Goal: Information Seeking & Learning: Learn about a topic

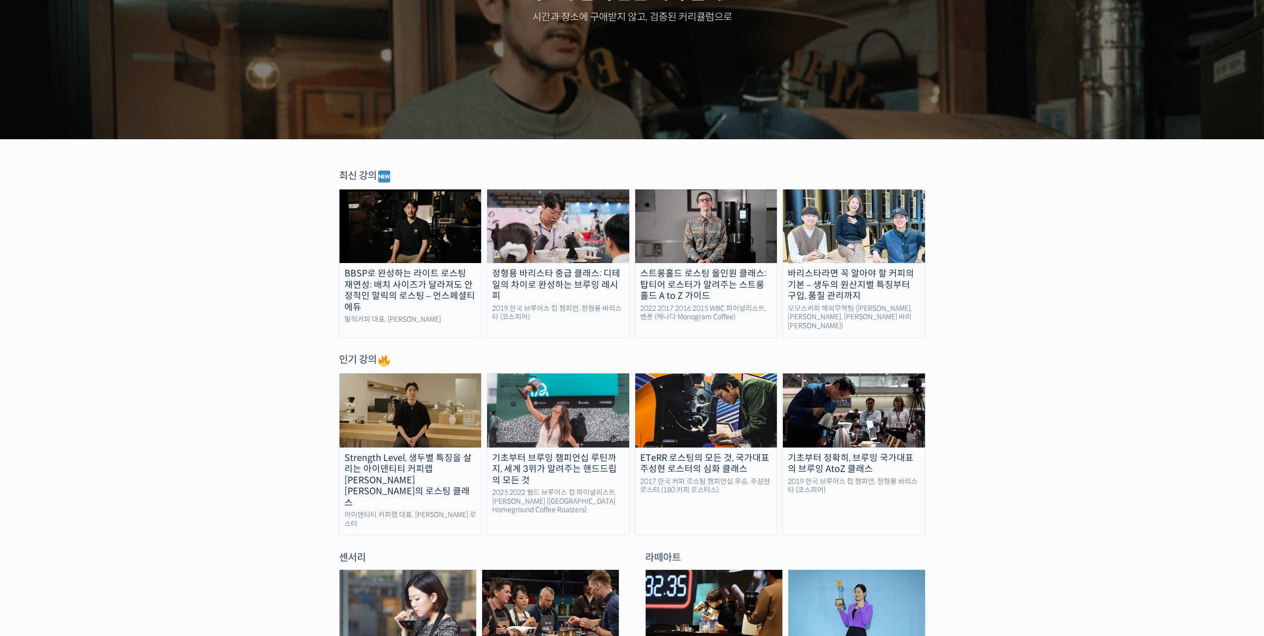
scroll to position [199, 0]
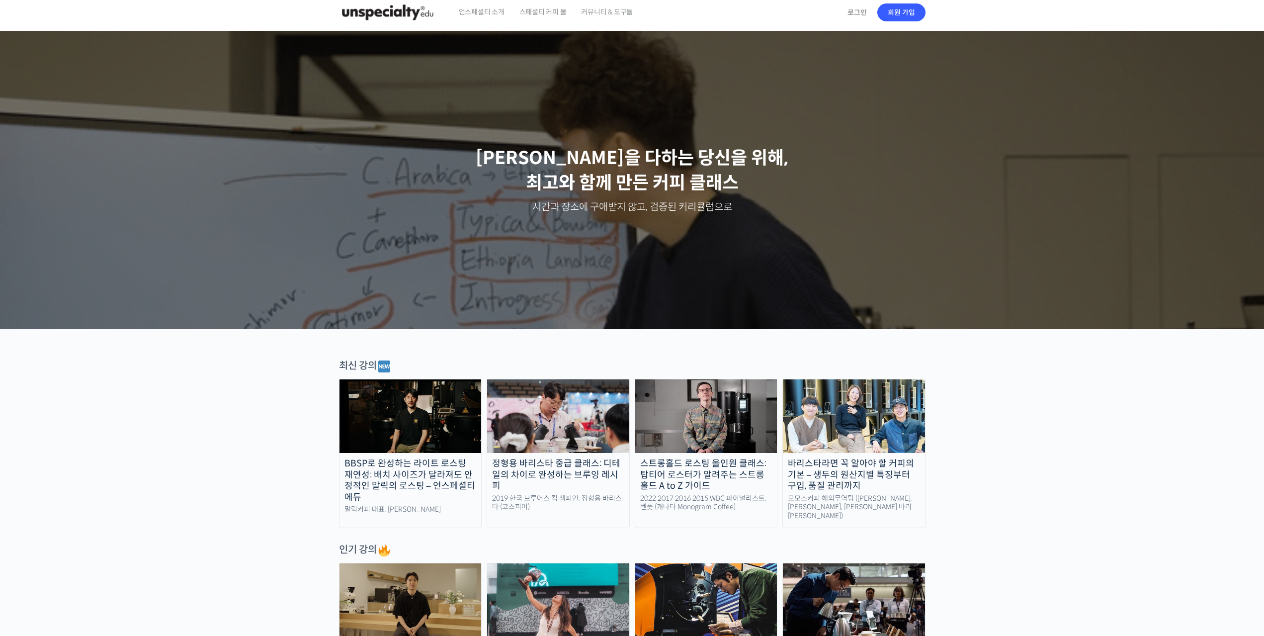
scroll to position [0, 0]
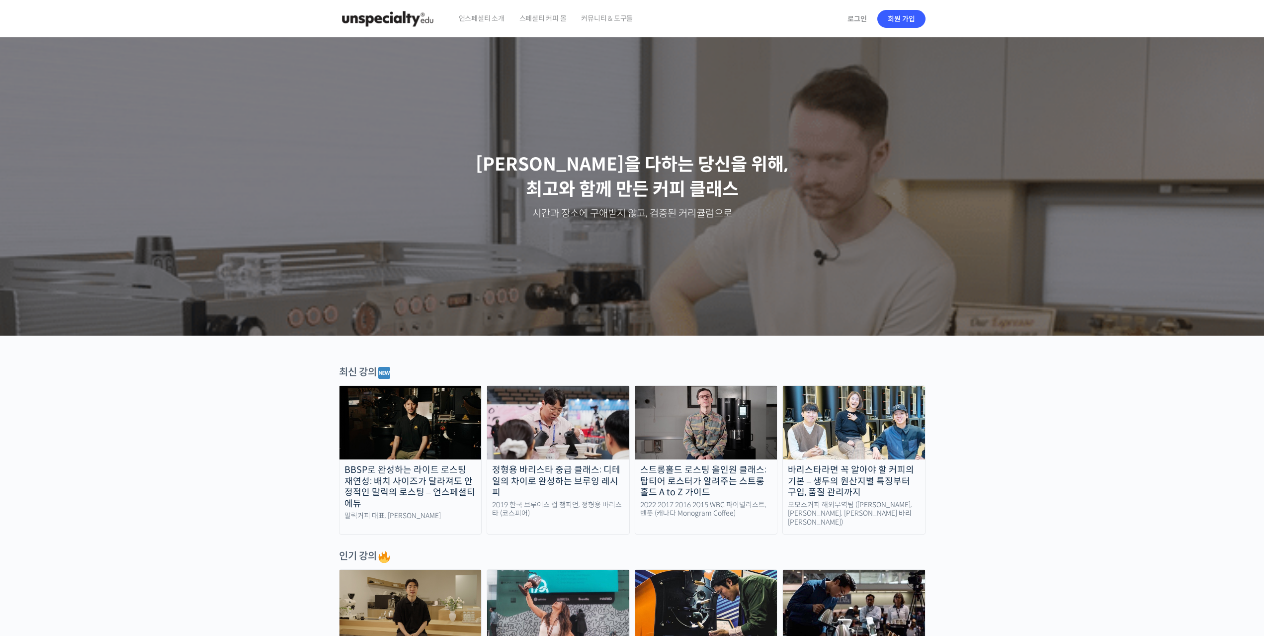
click at [482, 21] on span "언스페셜티 소개" at bounding box center [482, 19] width 46 height 38
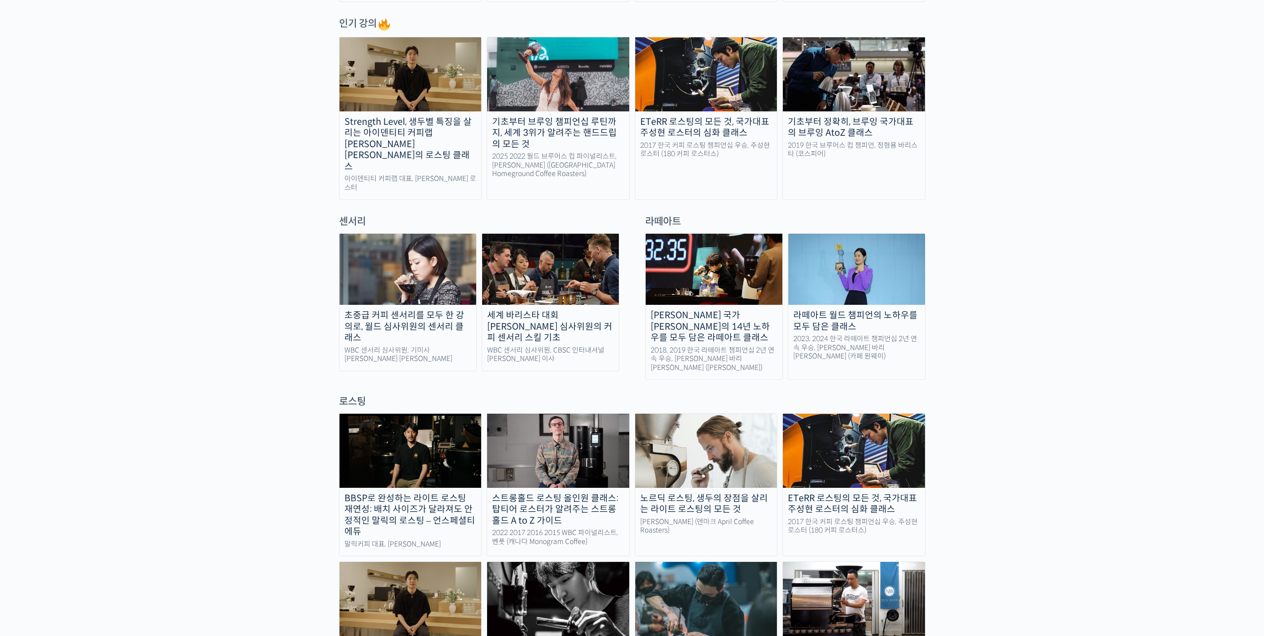
scroll to position [547, 0]
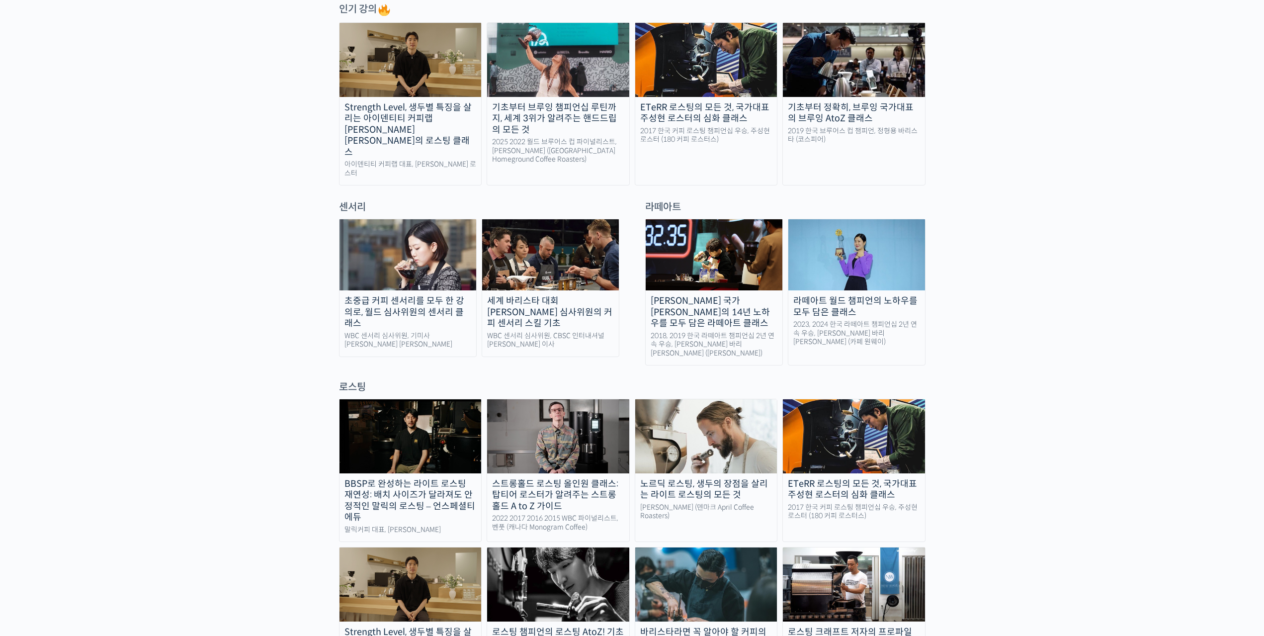
click at [356, 380] on div "로스팅" at bounding box center [632, 386] width 586 height 13
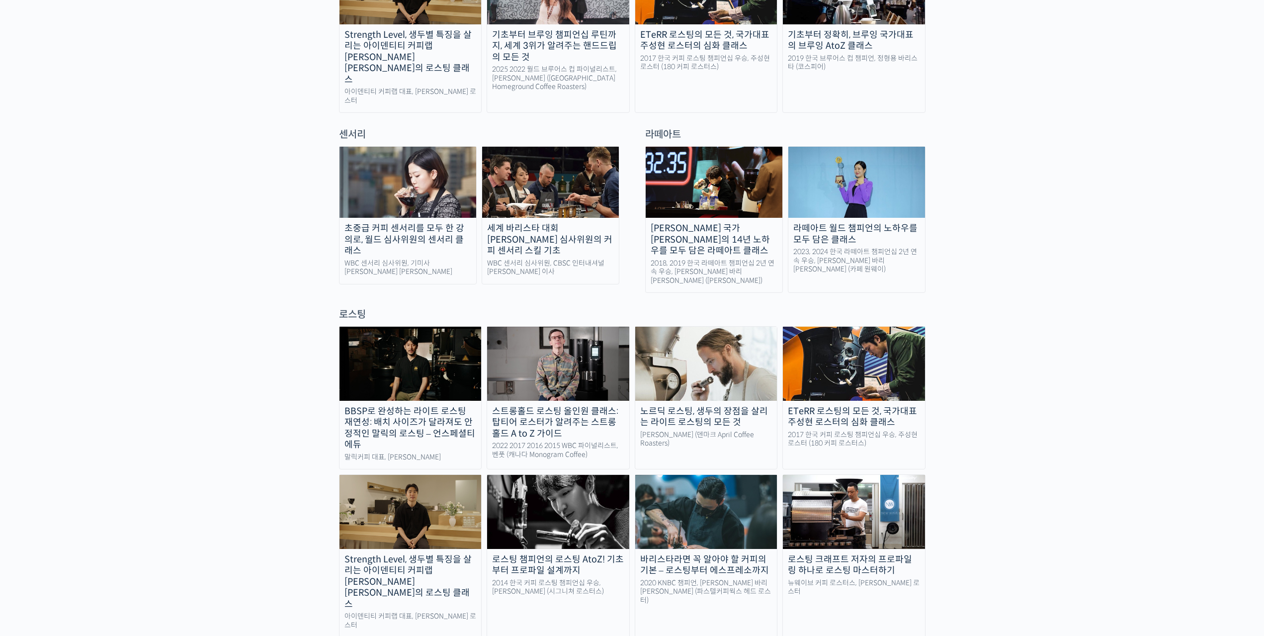
scroll to position [745, 0]
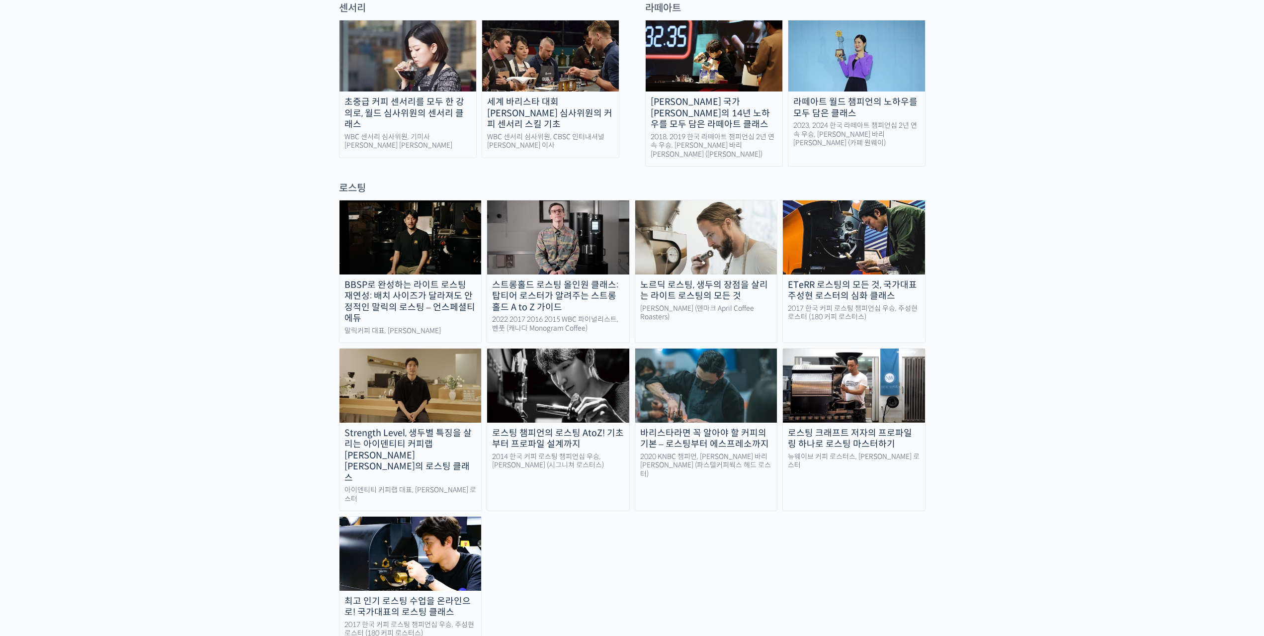
click at [624, 544] on div "BBSP로 완성하는 라이트 로스팅 재연성: 배치 사이즈가 달라져도 안정적인 말릭의 로스팅 – 언스페셜티 에듀 말릭커피 대표, 최철 로스터 스트…" at bounding box center [632, 422] width 586 height 445
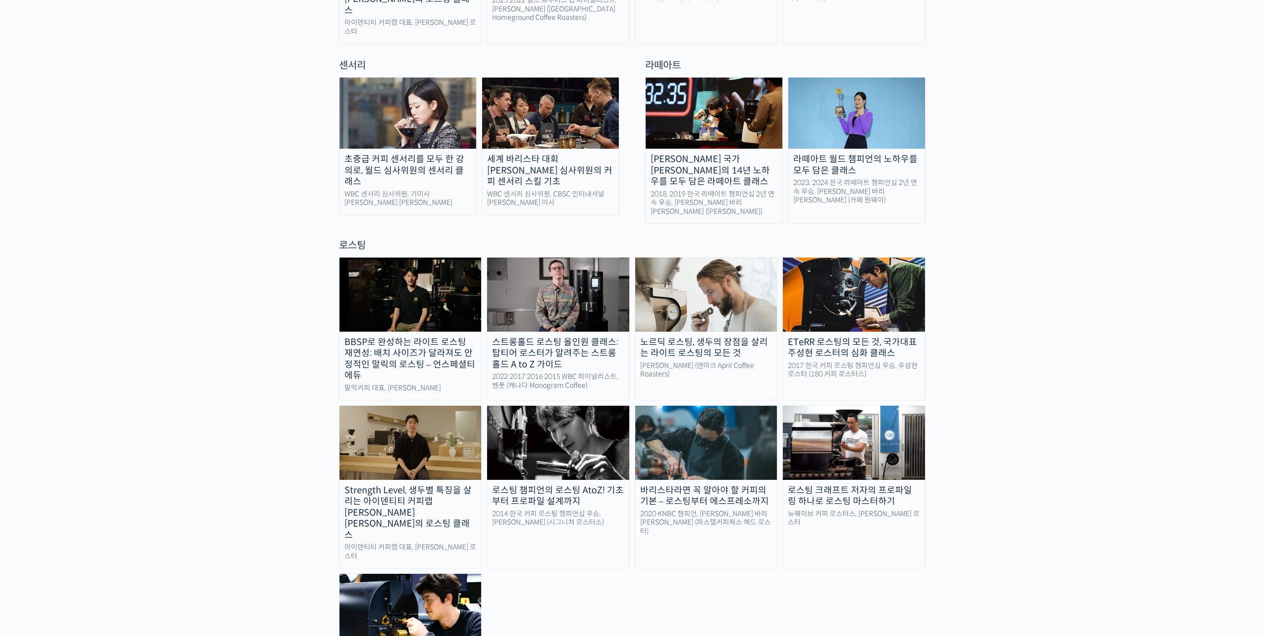
scroll to position [646, 0]
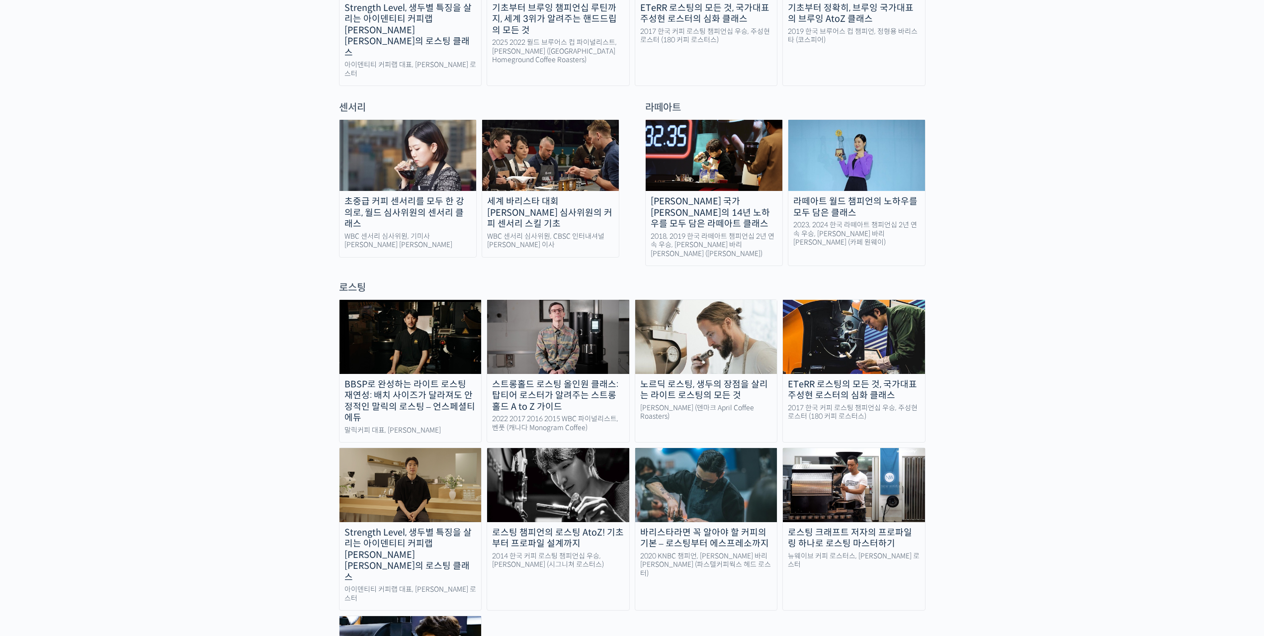
click at [690, 379] on div "노르딕 로스팅, 생두의 장점을 살리는 라이트 로스팅의 모든 것" at bounding box center [706, 390] width 142 height 22
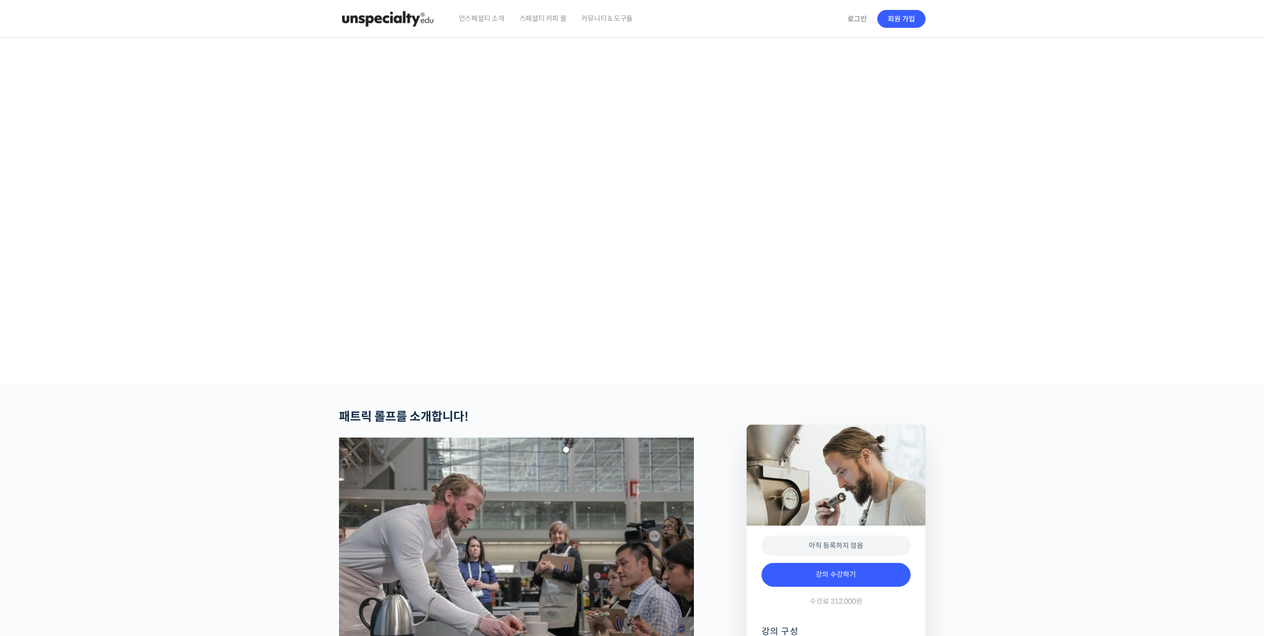
checkbox input "true"
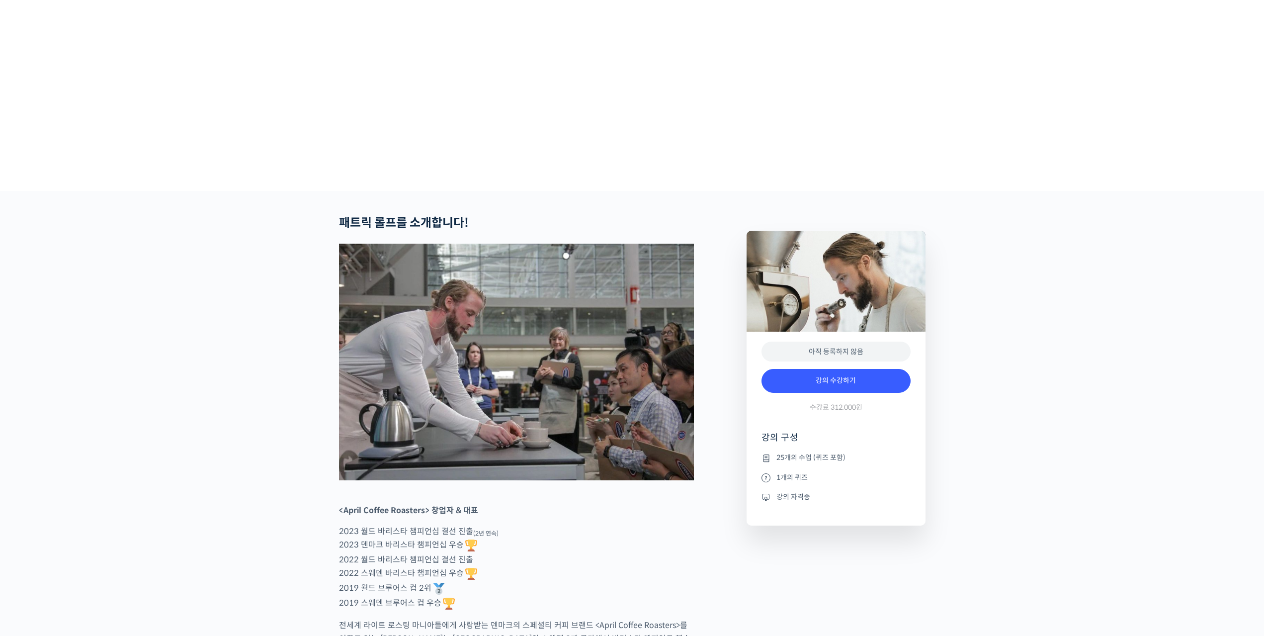
scroll to position [298, 0]
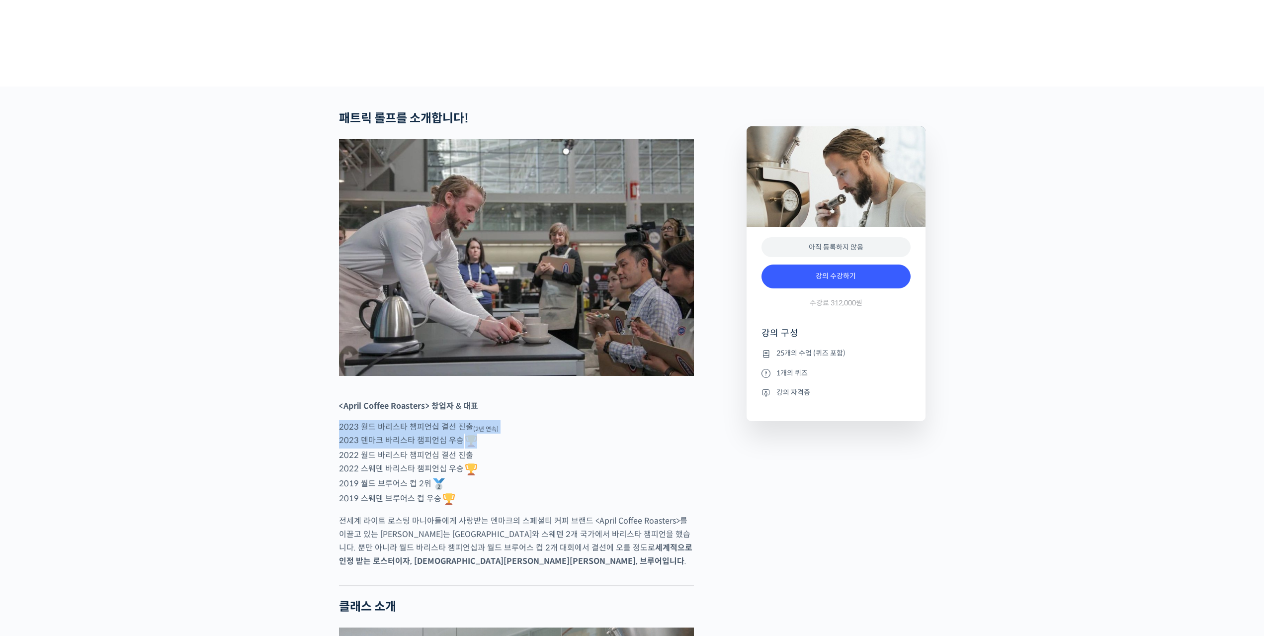
drag, startPoint x: 342, startPoint y: 464, endPoint x: 520, endPoint y: 471, distance: 178.6
click at [571, 472] on p "2023 월드 바리스타 챔피언십 결선 진출 (2년 연속) 2023 덴마크 바리스타 챔피언십 우승 2022 월드 바리스타 챔피언십 결선 진출 2…" at bounding box center [516, 463] width 355 height 86
drag, startPoint x: 342, startPoint y: 475, endPoint x: 504, endPoint y: 474, distance: 162.0
click at [504, 474] on p "2023 월드 바리스타 챔피언십 결선 진출 (2년 연속) 2023 덴마크 바리스타 챔피언십 우승 2022 월드 바리스타 챔피언십 결선 진출 2…" at bounding box center [516, 463] width 355 height 86
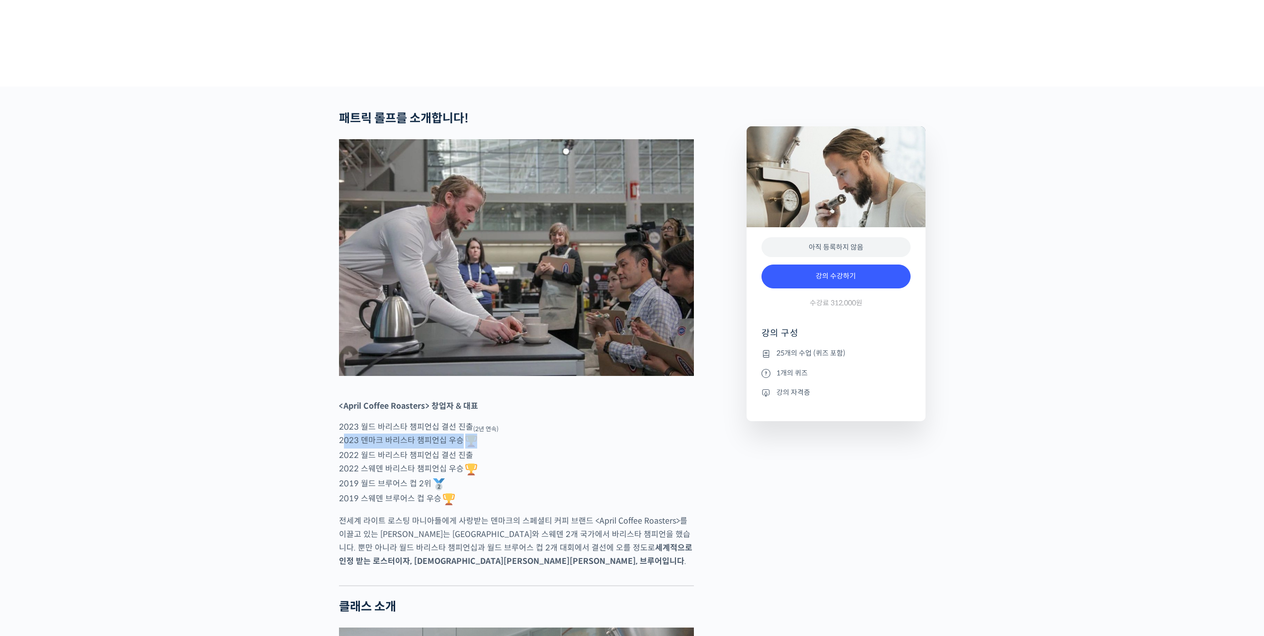
click at [560, 475] on p "2023 월드 바리스타 챔피언십 결선 진출 (2년 연속) 2023 덴마크 바리스타 챔피언십 우승 2022 월드 바리스타 챔피언십 결선 진출 2…" at bounding box center [516, 463] width 355 height 86
drag, startPoint x: 441, startPoint y: 493, endPoint x: 580, endPoint y: 504, distance: 140.1
click at [580, 504] on p "2023 월드 바리스타 챔피언십 결선 진출 (2년 연속) 2023 덴마크 바리스타 챔피언십 우승 2022 월드 바리스타 챔피언십 결선 진출 2…" at bounding box center [516, 463] width 355 height 86
click at [655, 493] on p "2023 월드 바리스타 챔피언십 결선 진출 (2년 연속) 2023 덴마크 바리스타 챔피언십 우승 2022 월드 바리스타 챔피언십 결선 진출 2…" at bounding box center [516, 463] width 355 height 86
drag, startPoint x: 335, startPoint y: 521, endPoint x: 492, endPoint y: 530, distance: 156.3
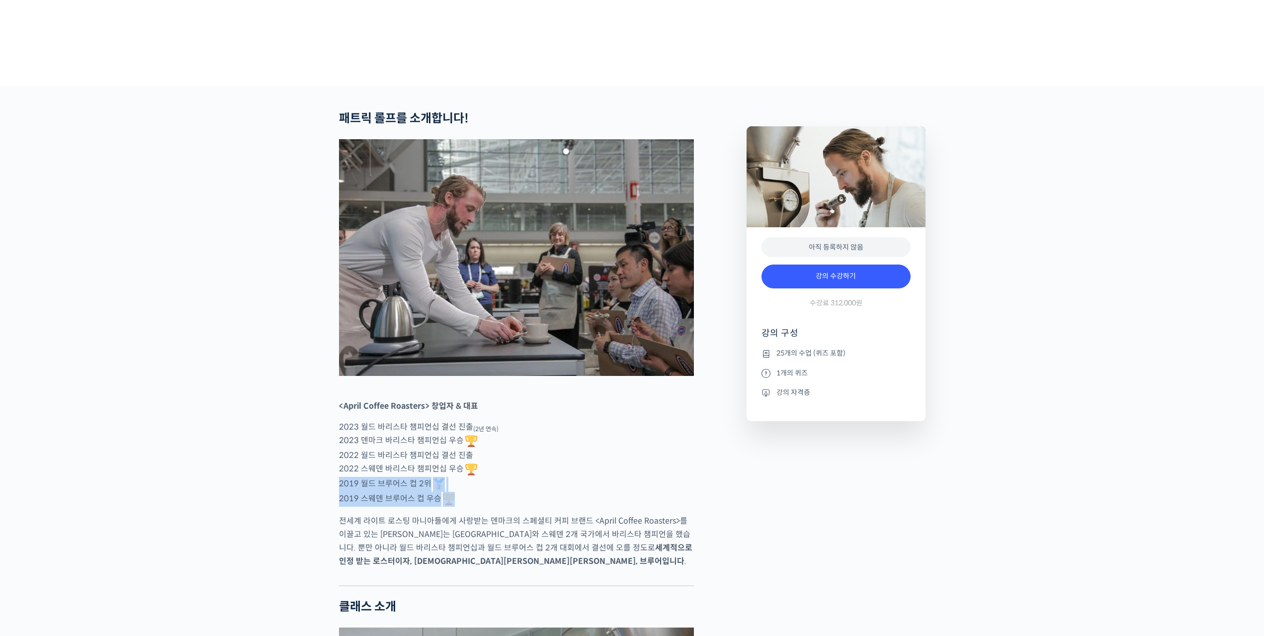
click at [598, 506] on p "2023 월드 바리스타 챔피언십 결선 진출 (2년 연속) 2023 덴마크 바리스타 챔피언십 우승 2022 월드 바리스타 챔피언십 결선 진출 2…" at bounding box center [516, 463] width 355 height 86
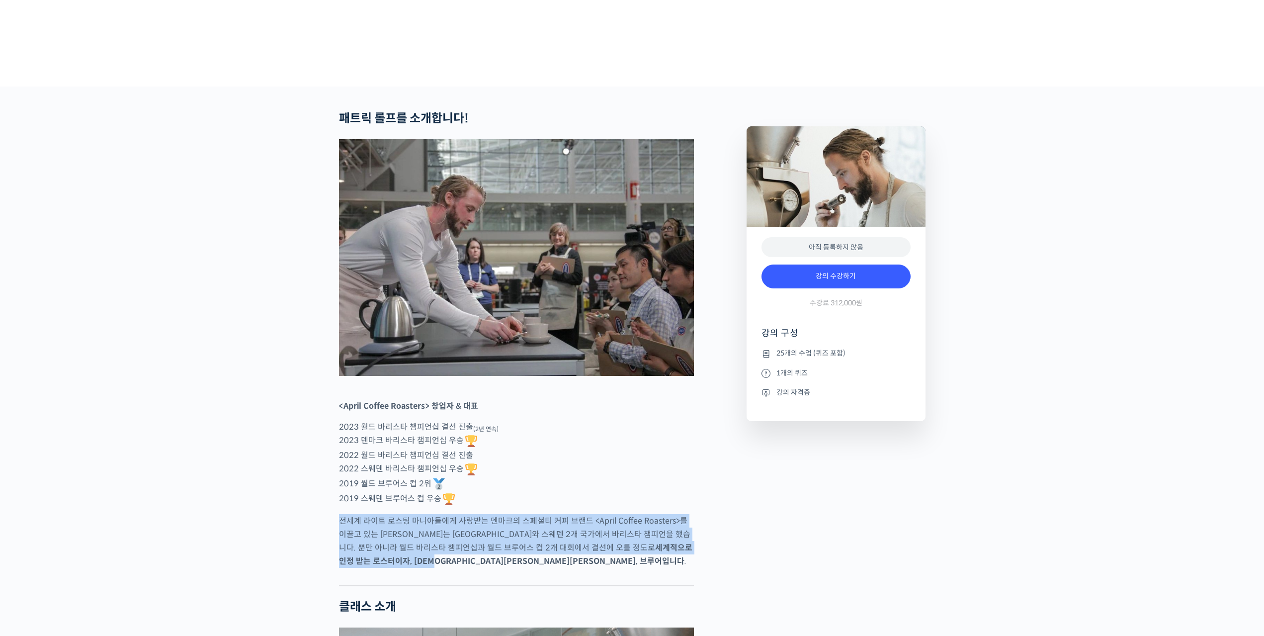
drag, startPoint x: 336, startPoint y: 556, endPoint x: 727, endPoint y: 589, distance: 391.5
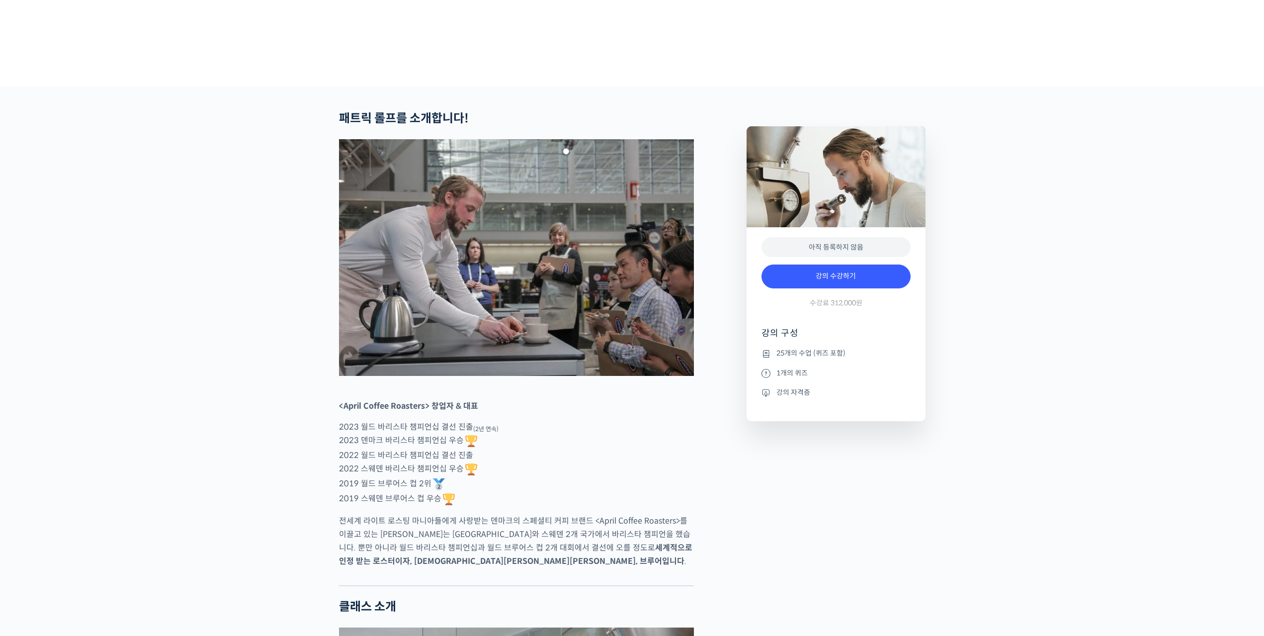
drag, startPoint x: 548, startPoint y: 558, endPoint x: 729, endPoint y: 558, distance: 180.4
drag, startPoint x: 340, startPoint y: 572, endPoint x: 723, endPoint y: 576, distance: 382.7
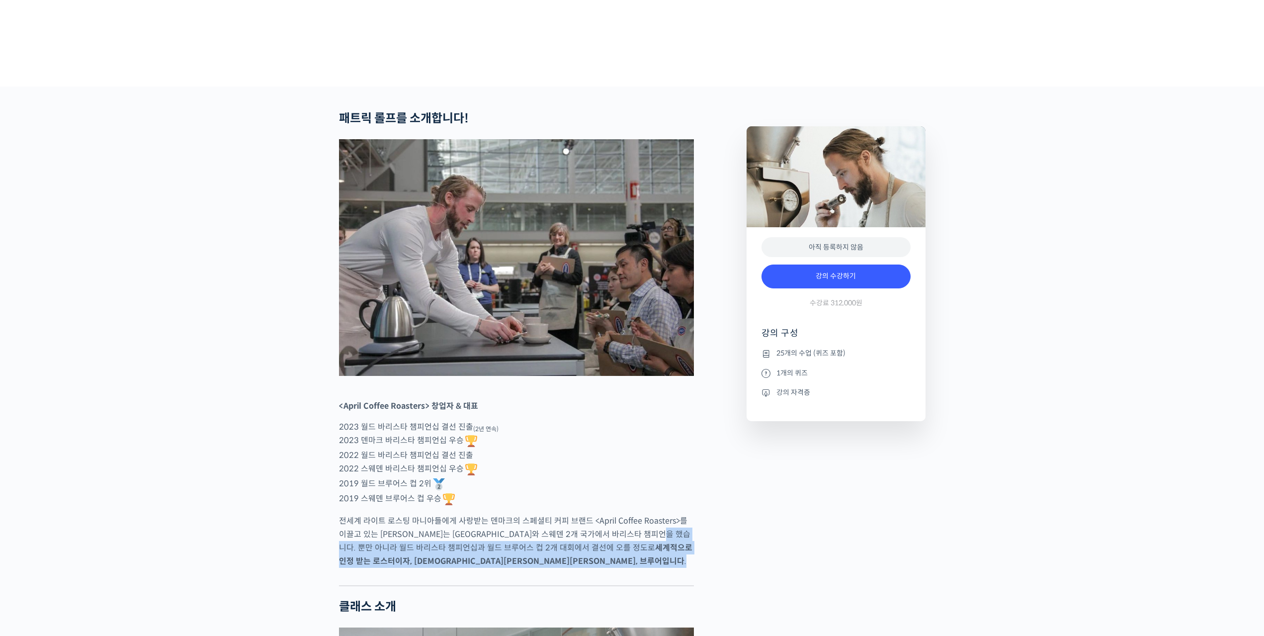
drag, startPoint x: 346, startPoint y: 582, endPoint x: 490, endPoint y: 591, distance: 143.4
click at [610, 566] on strong "세계적으로 인정 받는 로스터이자, 바리스타이자, 브루어입니다" at bounding box center [515, 554] width 353 height 24
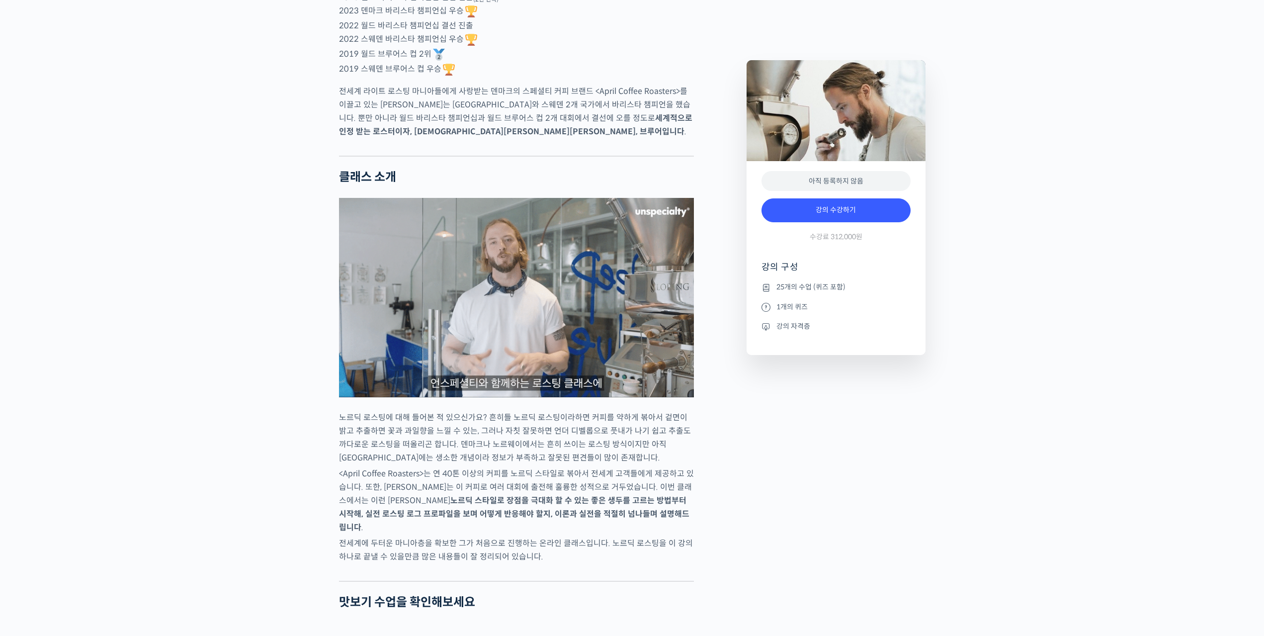
scroll to position [745, 0]
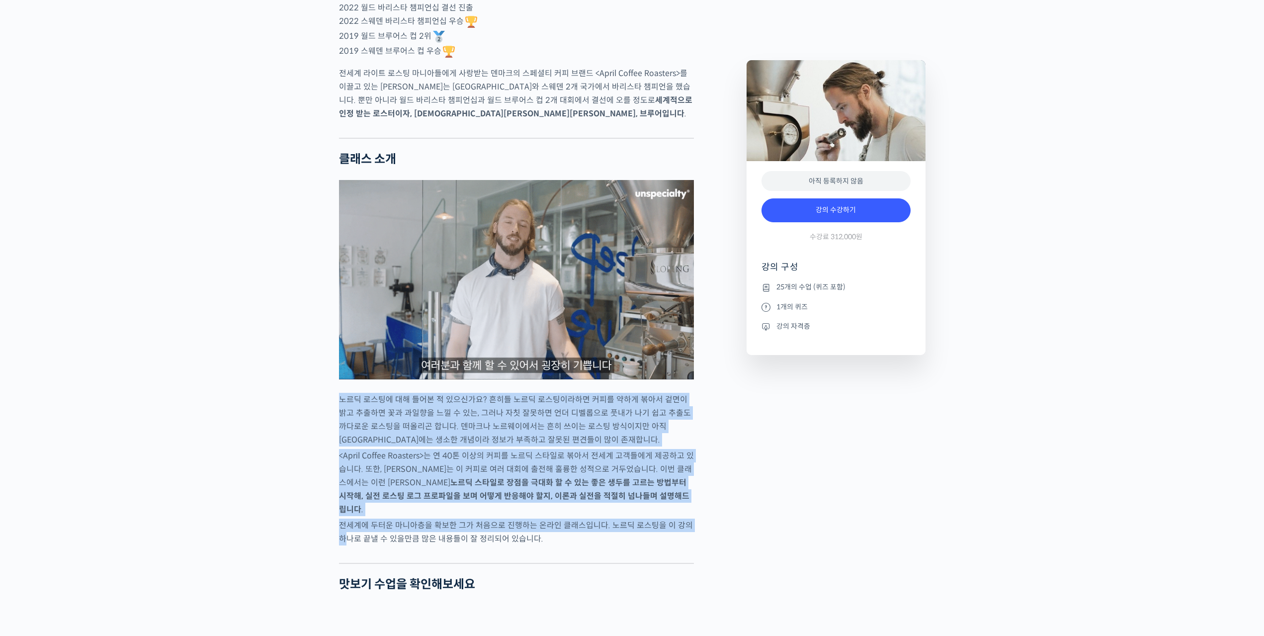
drag, startPoint x: 353, startPoint y: 433, endPoint x: 728, endPoint y: 545, distance: 391.4
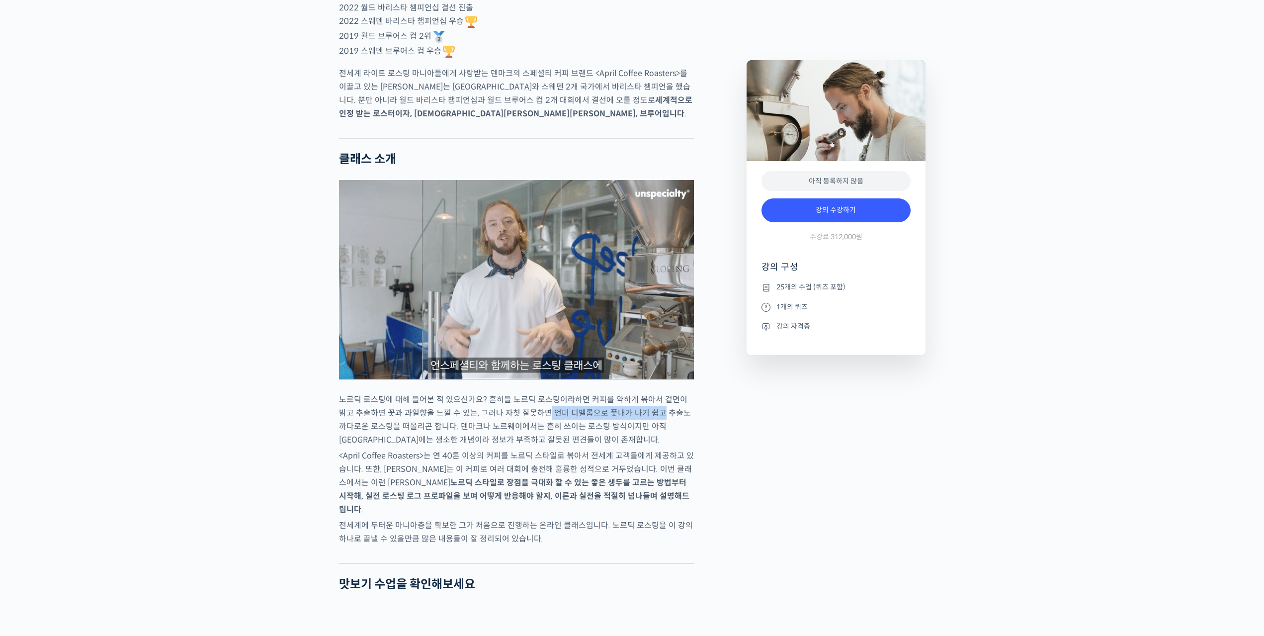
drag, startPoint x: 540, startPoint y: 454, endPoint x: 650, endPoint y: 454, distance: 109.8
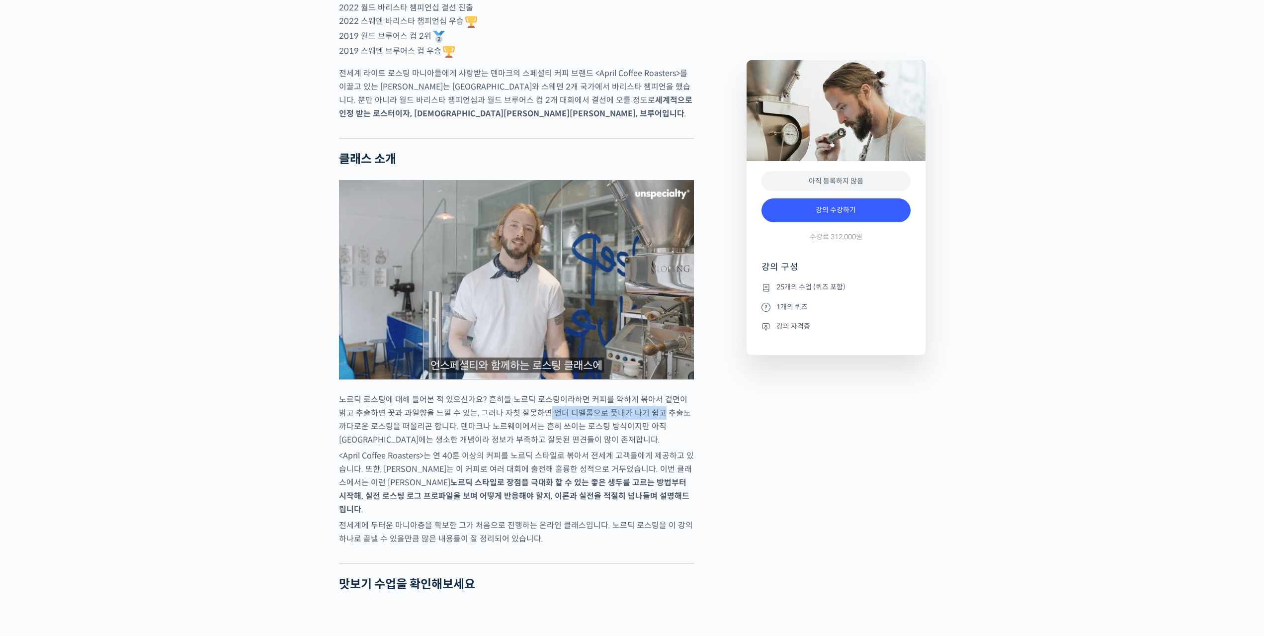
click at [650, 446] on p "노르딕 로스팅에 대해 들어본 적 있으신가요? 흔히들 노르딕 로스팅이라하면 커피를 약하게 볶아서 겉면이 밝고 추출하면 꽃과 과일향을 느낄 수 있…" at bounding box center [516, 420] width 355 height 54
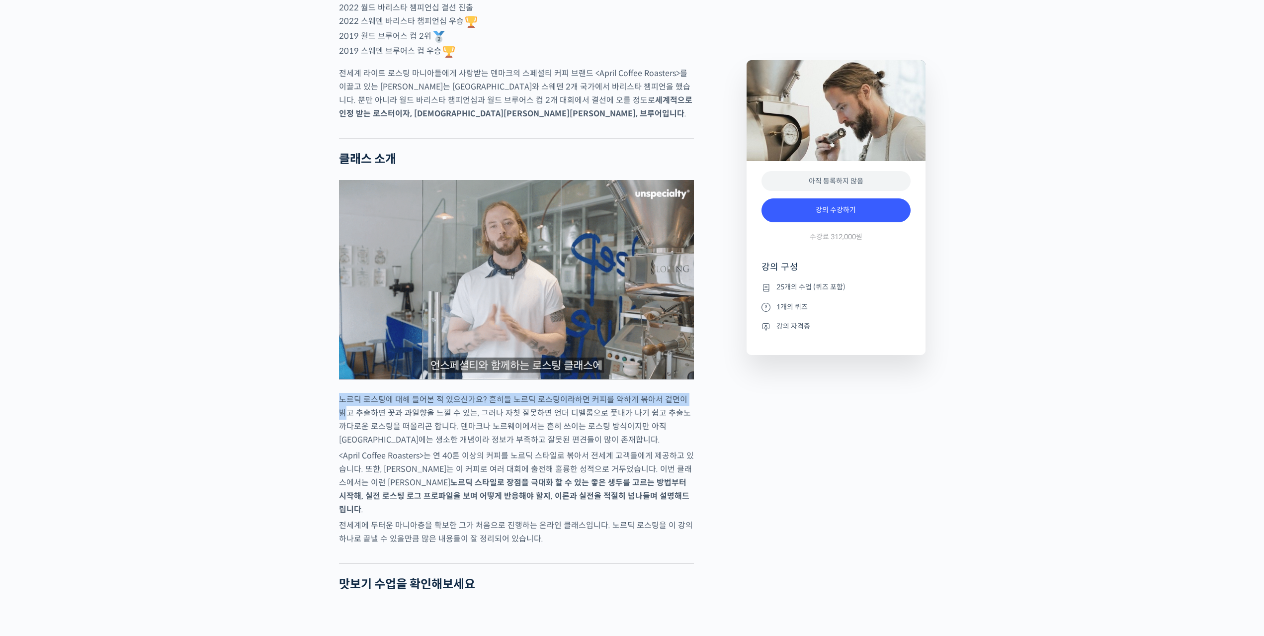
drag, startPoint x: 341, startPoint y: 437, endPoint x: 711, endPoint y: 432, distance: 369.8
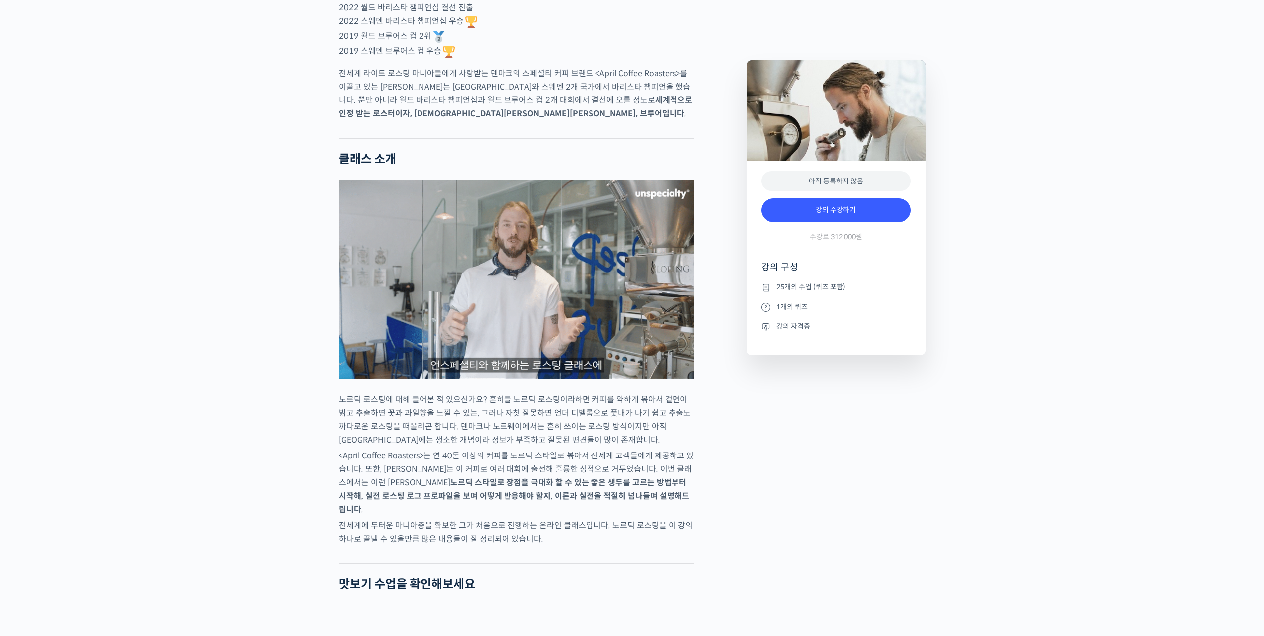
click at [530, 446] on p "노르딕 로스팅에 대해 들어본 적 있으신가요? 흔히들 노르딕 로스팅이라하면 커피를 약하게 볶아서 겉면이 밝고 추출하면 꽃과 과일향을 느낄 수 있…" at bounding box center [516, 420] width 355 height 54
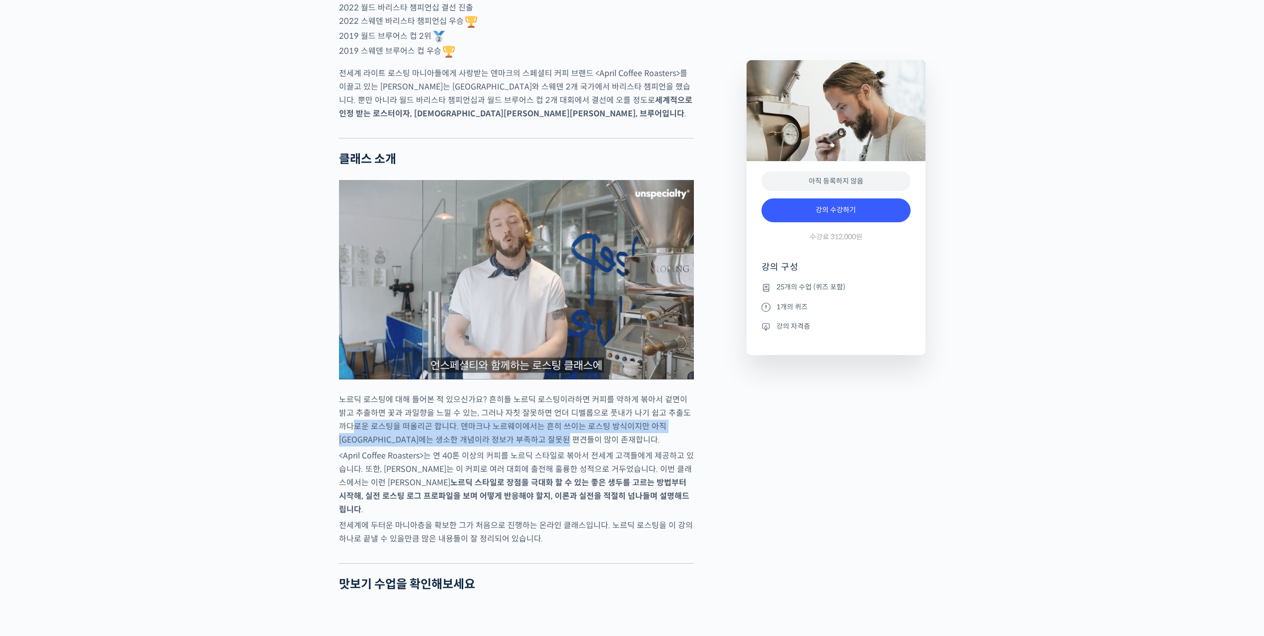
drag, startPoint x: 345, startPoint y: 466, endPoint x: 547, endPoint y: 473, distance: 201.4
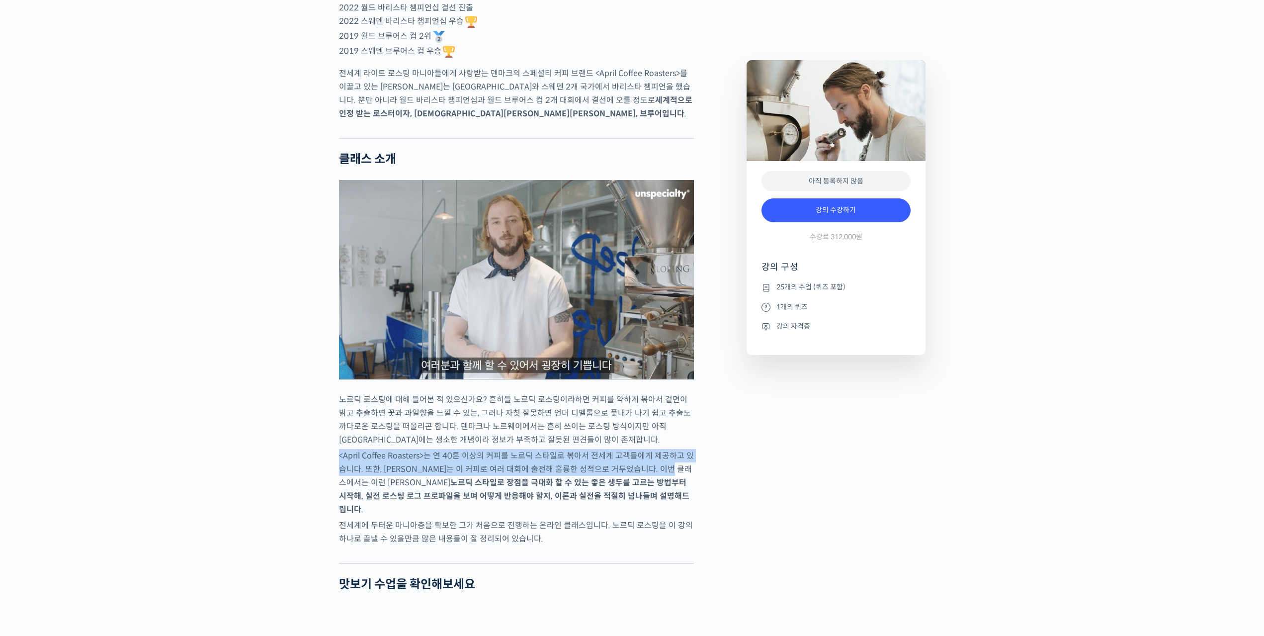
drag, startPoint x: 357, startPoint y: 491, endPoint x: 729, endPoint y: 503, distance: 371.4
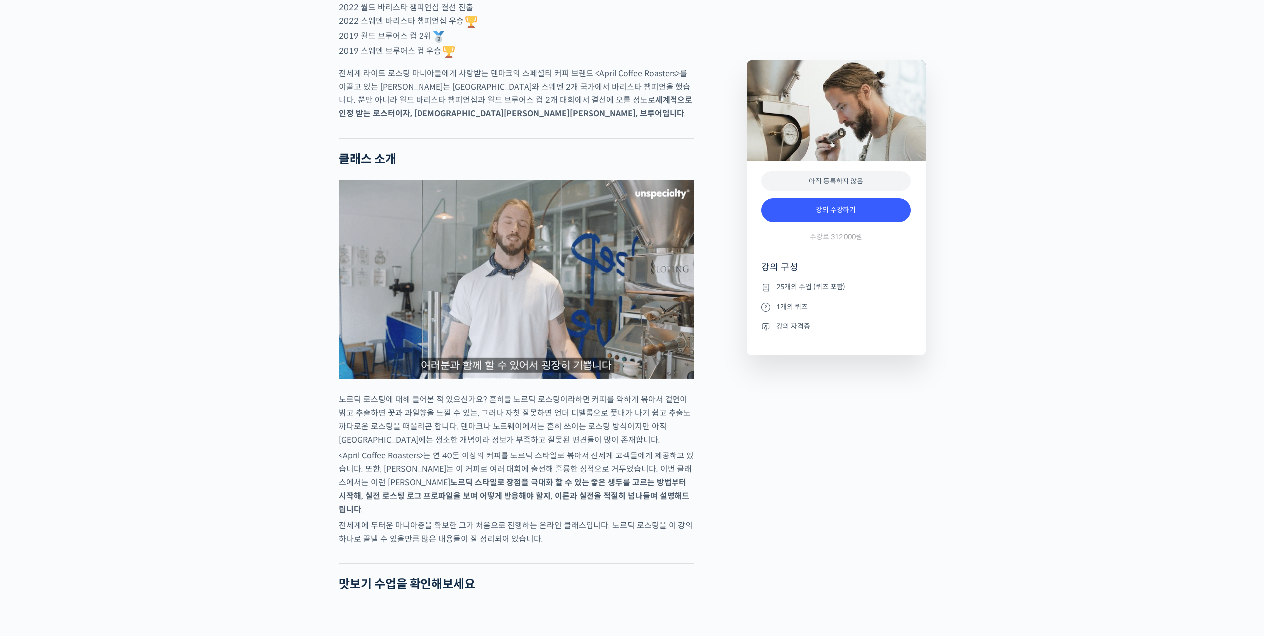
click at [490, 514] on strong "노르딕 스타일로 장점을 극대화 할 수 있는 좋은 생두를 고르는 방법부터 시작해, 실전 로스팅 로그 프로파일을 보며 어떻게 반응해야 할지, 이론…" at bounding box center [514, 495] width 350 height 37
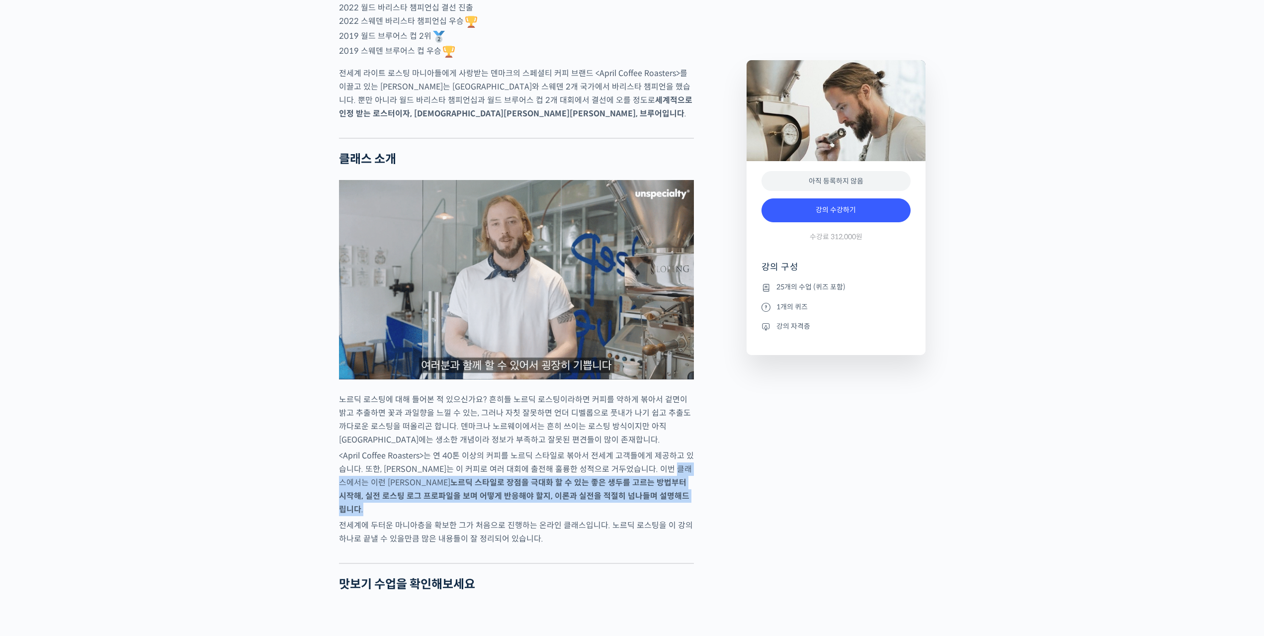
drag, startPoint x: 366, startPoint y: 519, endPoint x: 697, endPoint y: 528, distance: 330.6
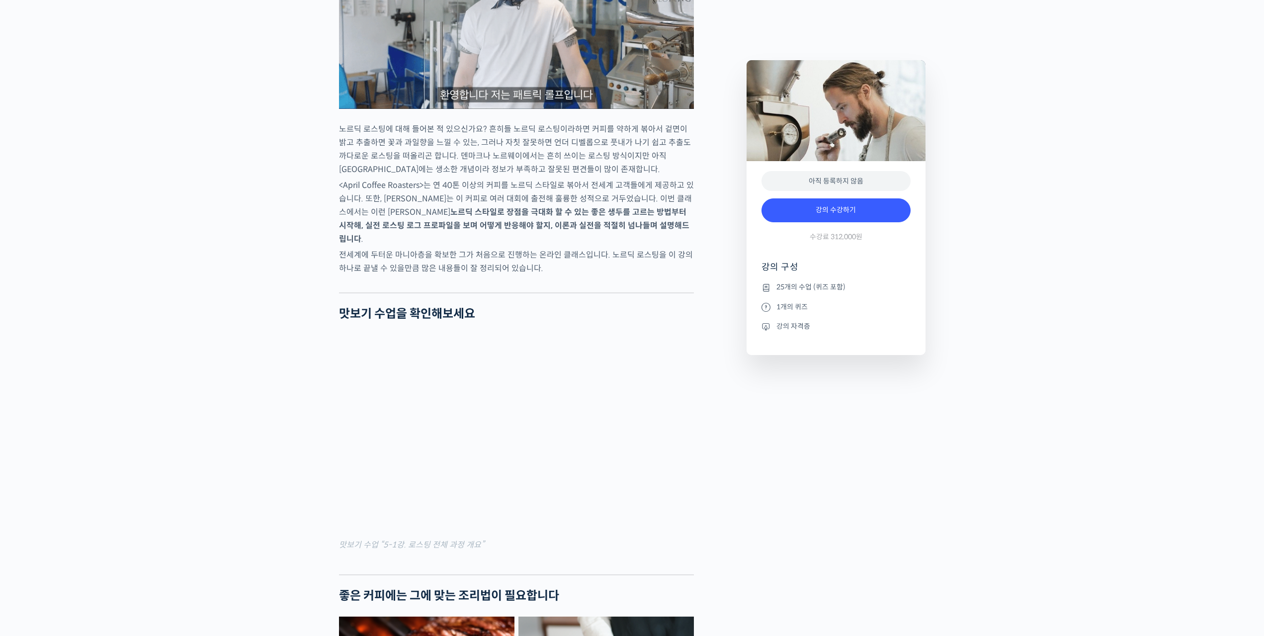
scroll to position [1143, 0]
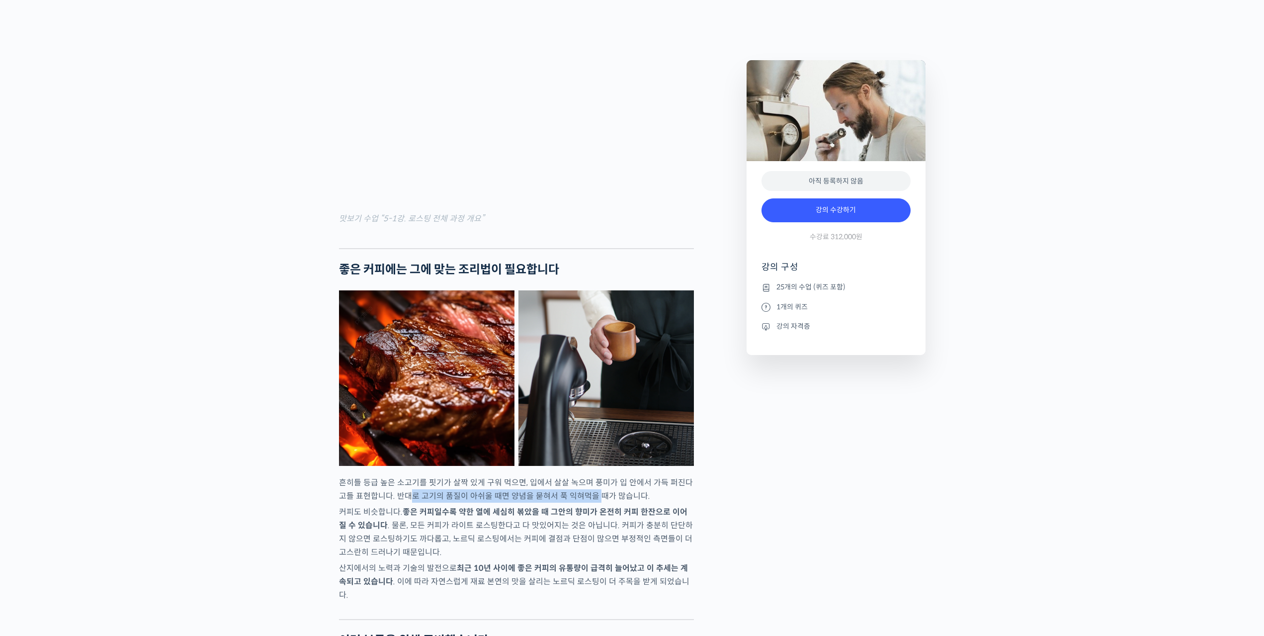
drag, startPoint x: 408, startPoint y: 518, endPoint x: 588, endPoint y: 521, distance: 180.9
click at [588, 502] on p "흔히들 등급 높은 소고기를 핏기가 살짝 있게 구워 먹으면, 입에서 살살 녹으며 풍미가 입 안에서 가득 퍼진다고들 표현합니다. 반대로 고기의 품…" at bounding box center [516, 489] width 355 height 27
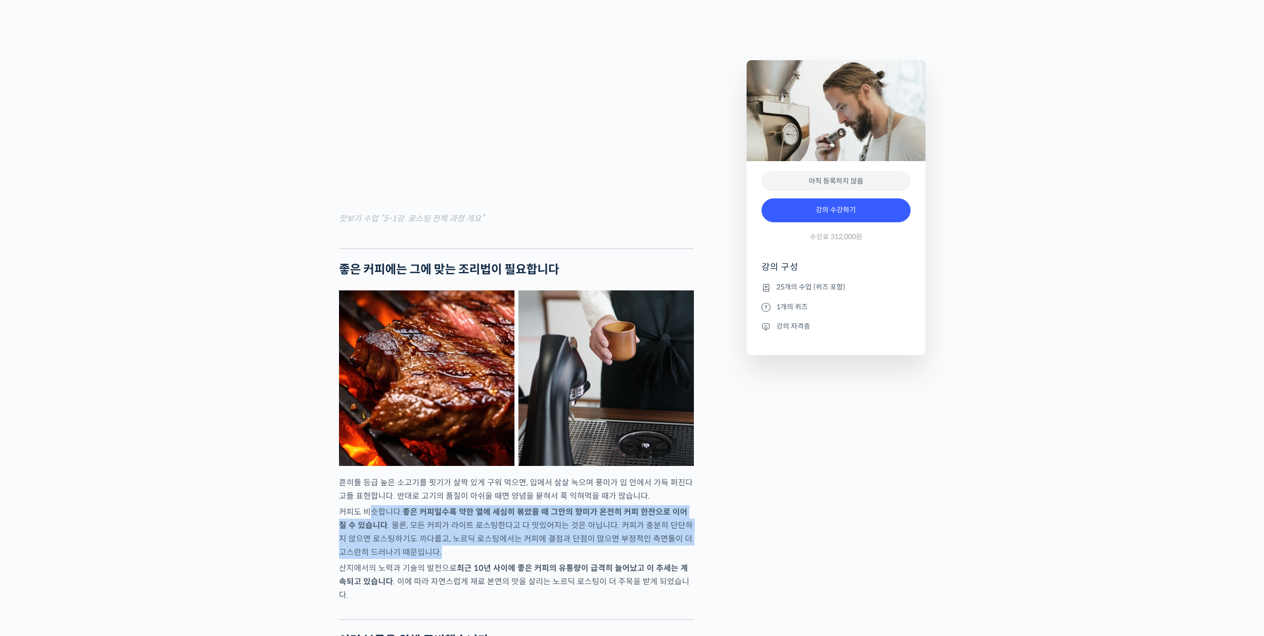
drag, startPoint x: 371, startPoint y: 531, endPoint x: 572, endPoint y: 578, distance: 206.9
click at [572, 559] on p "커피도 비슷합니다. 좋은 커피일수록 약한 열에 세심히 볶았을 때 그안의 향미가 온전히 커피 한잔으로 이어질 수 있습니다 . 물론, 모든 커피가…" at bounding box center [516, 532] width 355 height 54
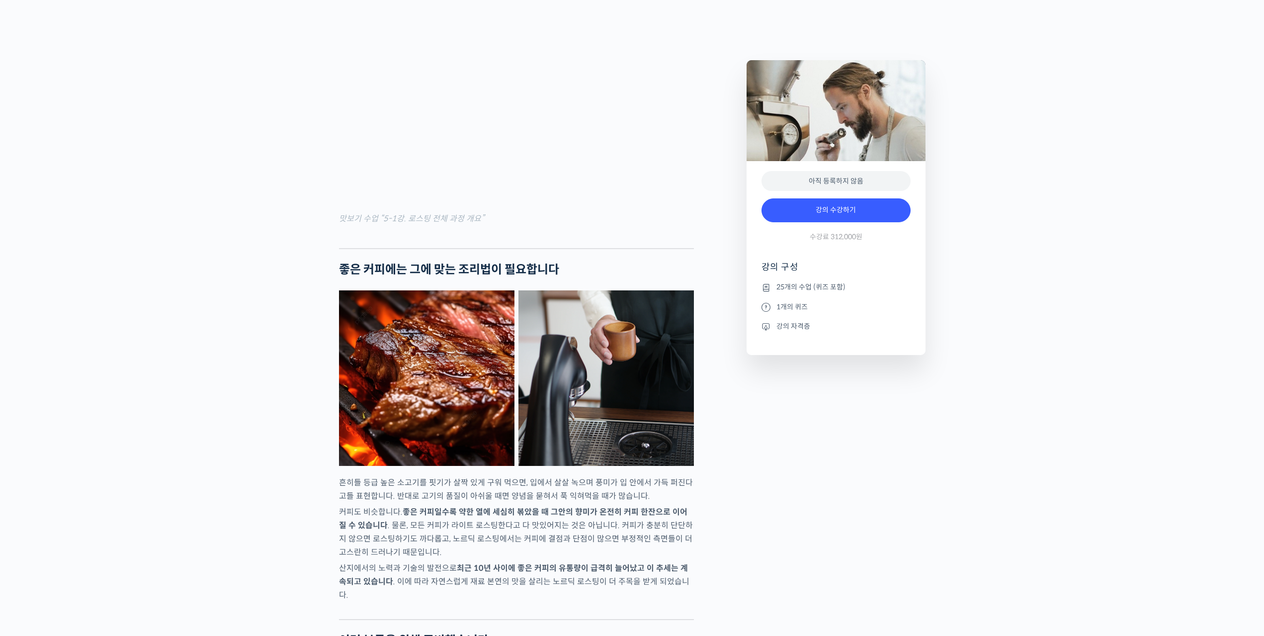
click at [483, 502] on p "흔히들 등급 높은 소고기를 핏기가 살짝 있게 구워 먹으면, 입에서 살살 녹으며 풍미가 입 안에서 가득 퍼진다고들 표현합니다. 반대로 고기의 품…" at bounding box center [516, 489] width 355 height 27
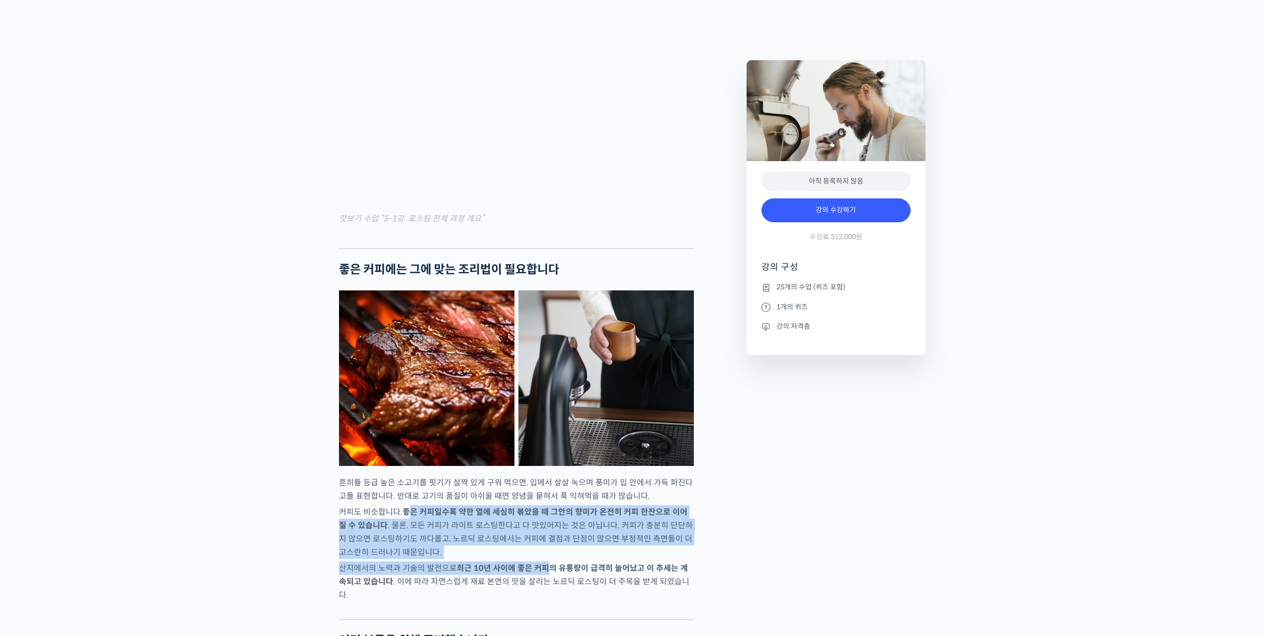
drag, startPoint x: 411, startPoint y: 529, endPoint x: 562, endPoint y: 597, distance: 165.9
click at [495, 552] on p "커피도 비슷합니다. 좋은 커피일수록 약한 열에 세심히 볶았을 때 그안의 향미가 온전히 커피 한잔으로 이어질 수 있습니다 . 물론, 모든 커피가…" at bounding box center [516, 532] width 355 height 54
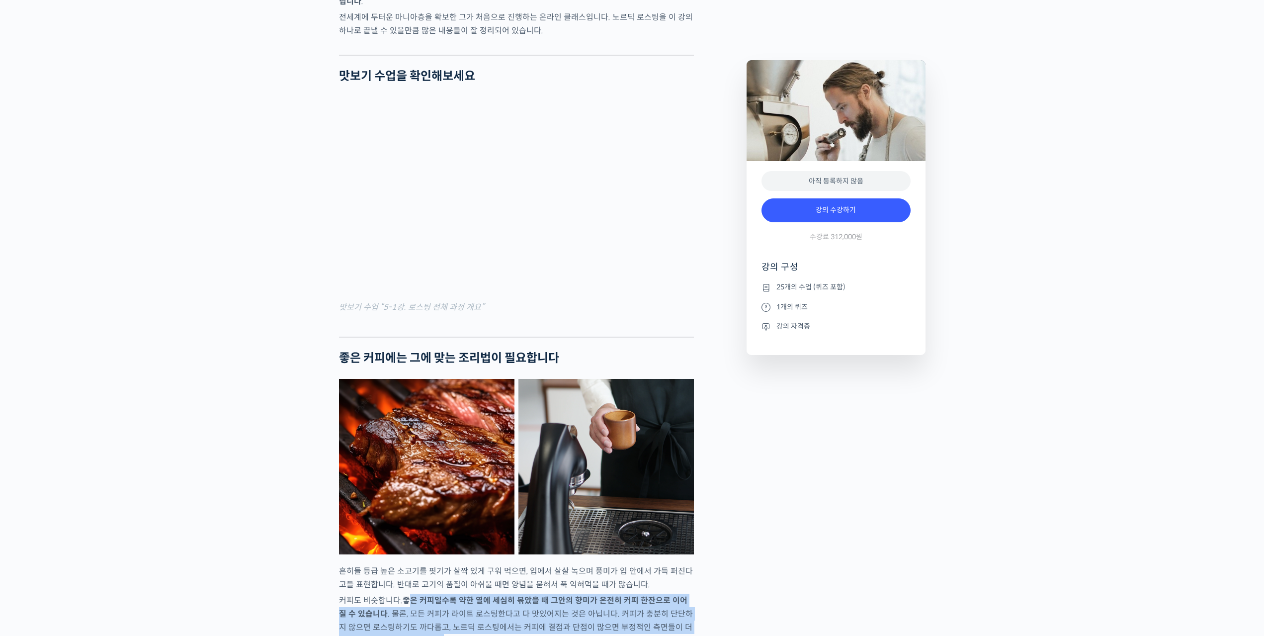
scroll to position [1242, 0]
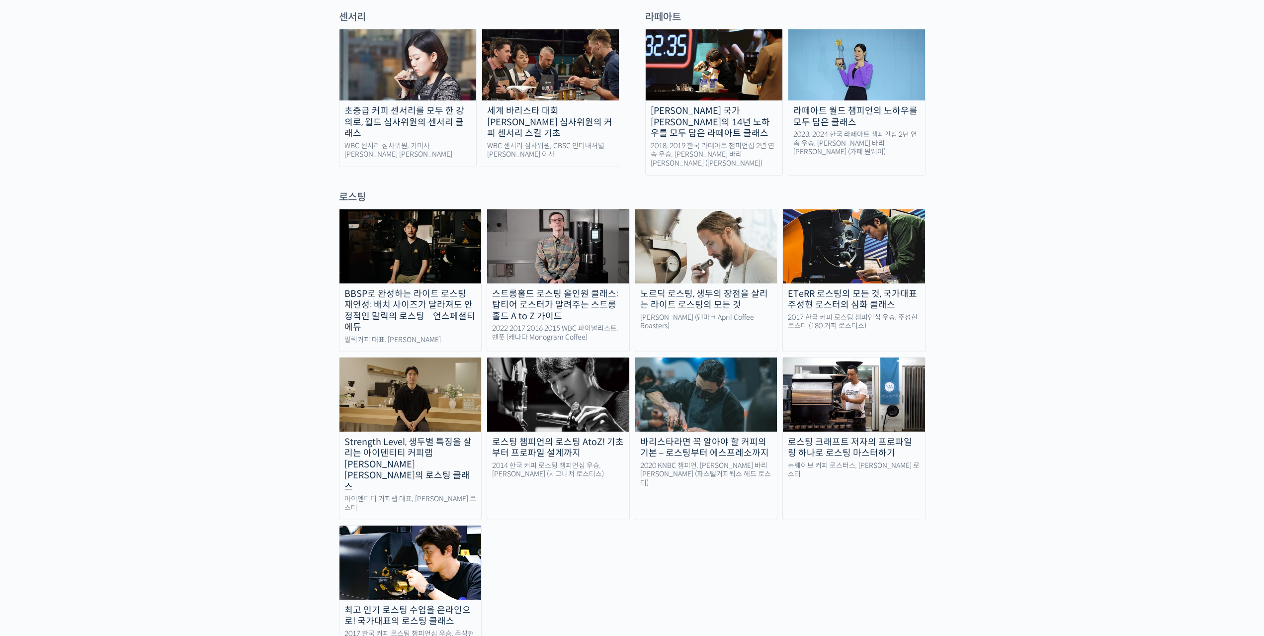
scroll to position [746, 0]
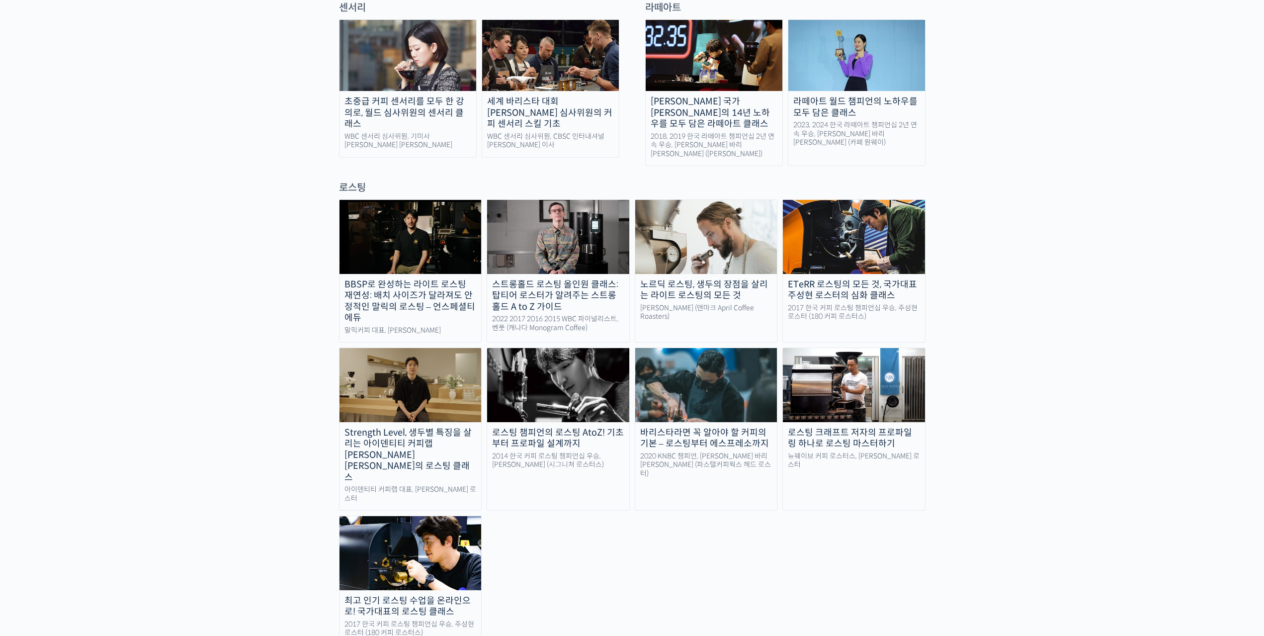
click at [411, 516] on img at bounding box center [410, 553] width 142 height 74
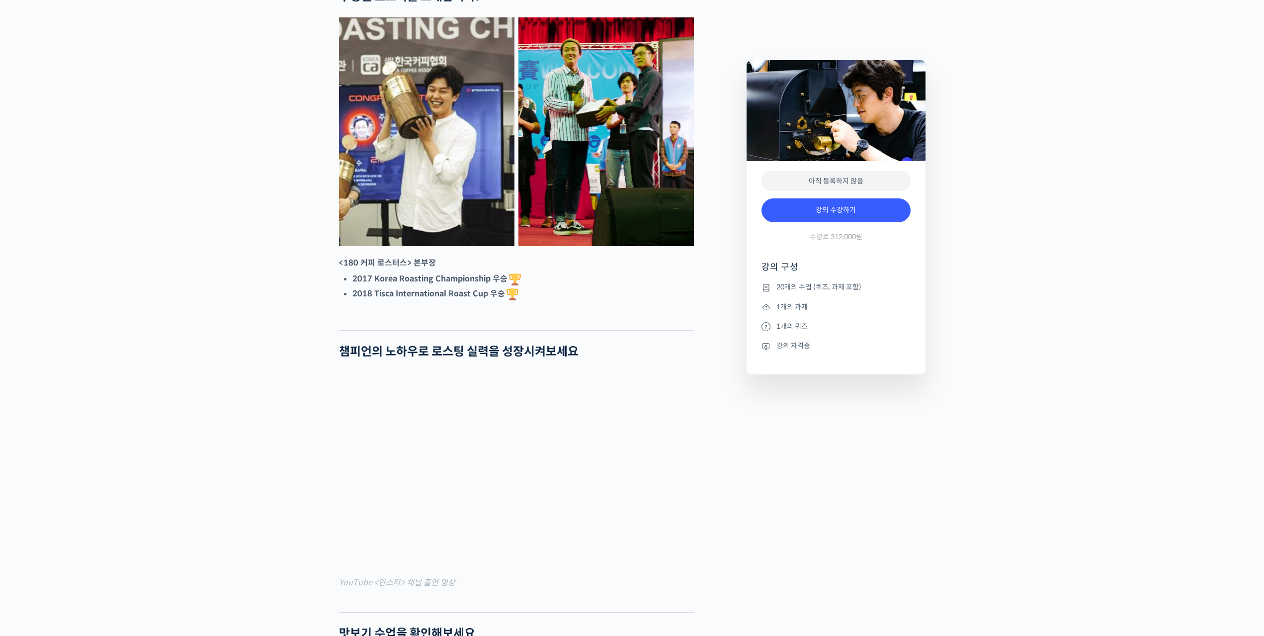
scroll to position [447, 0]
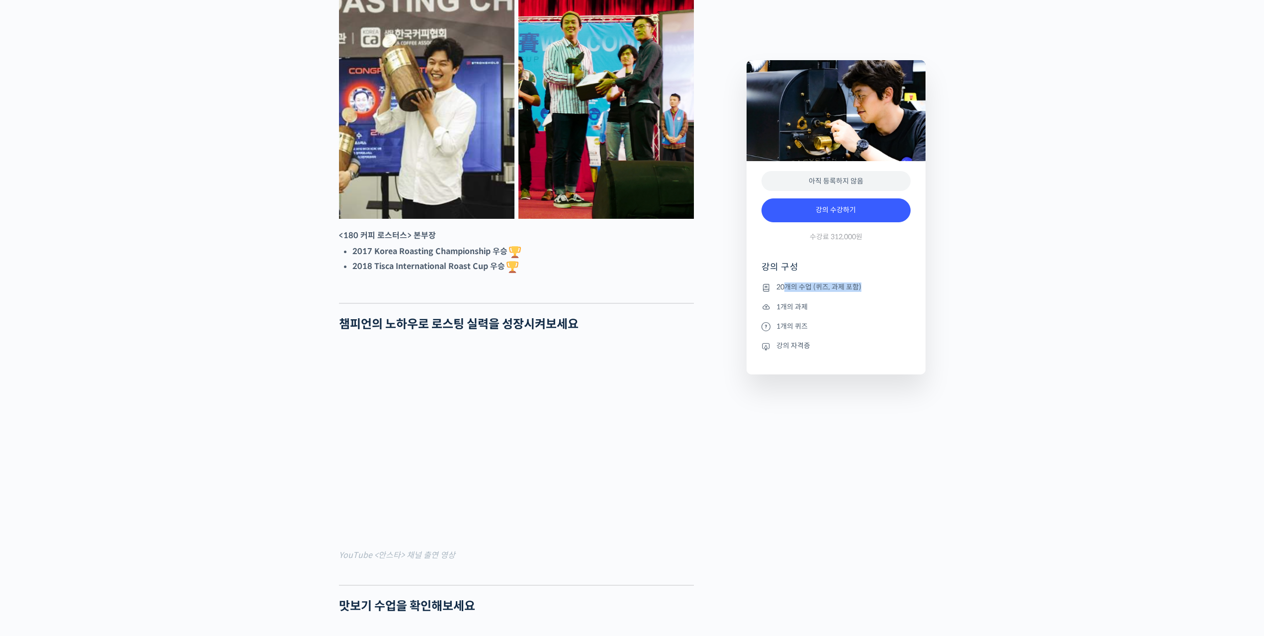
drag, startPoint x: 785, startPoint y: 288, endPoint x: 877, endPoint y: 283, distance: 92.6
click at [866, 284] on li "20개의 수업 (퀴즈, 과제 포함)" at bounding box center [835, 287] width 149 height 12
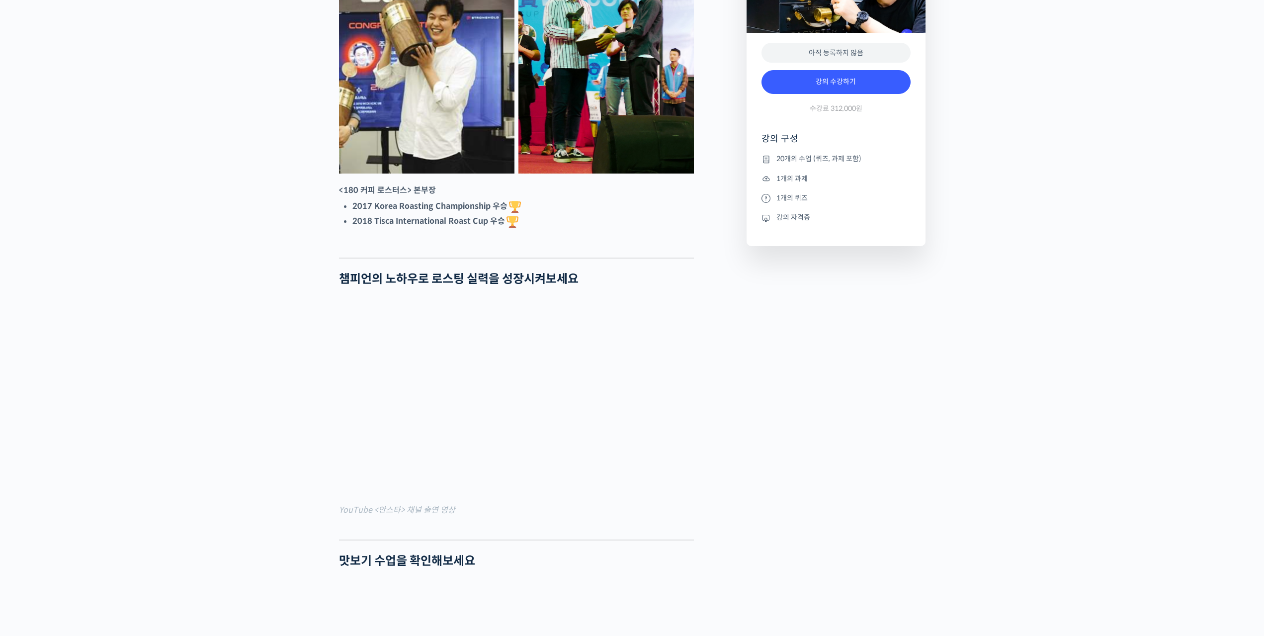
scroll to position [497, 0]
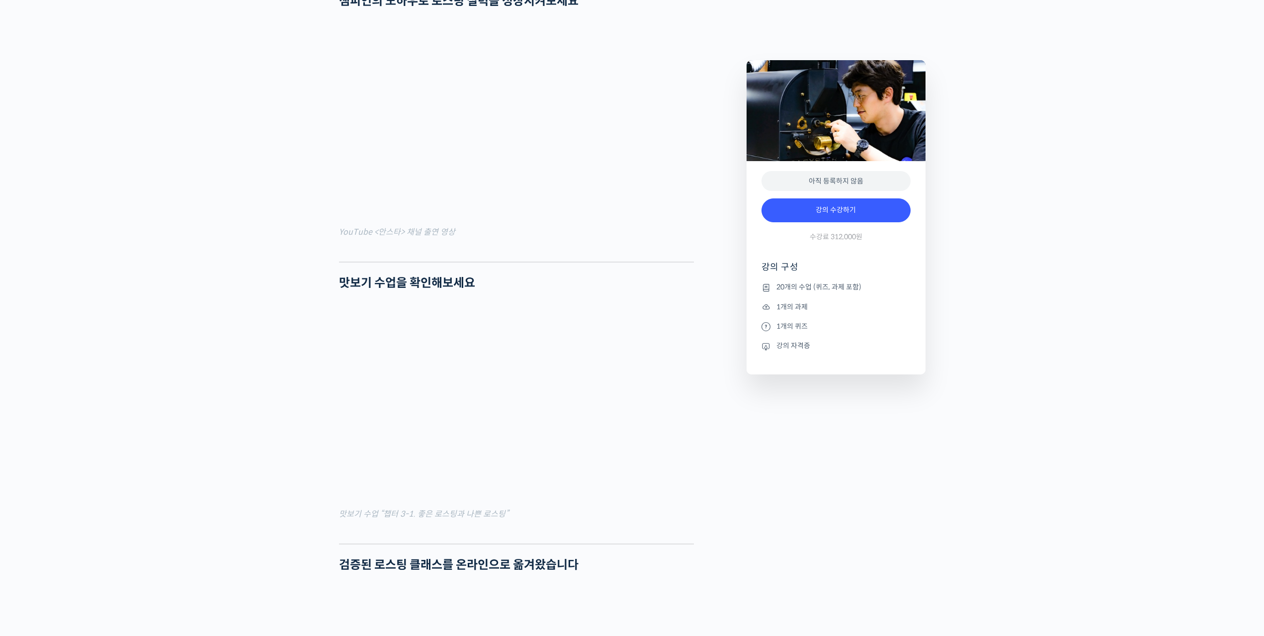
scroll to position [845, 0]
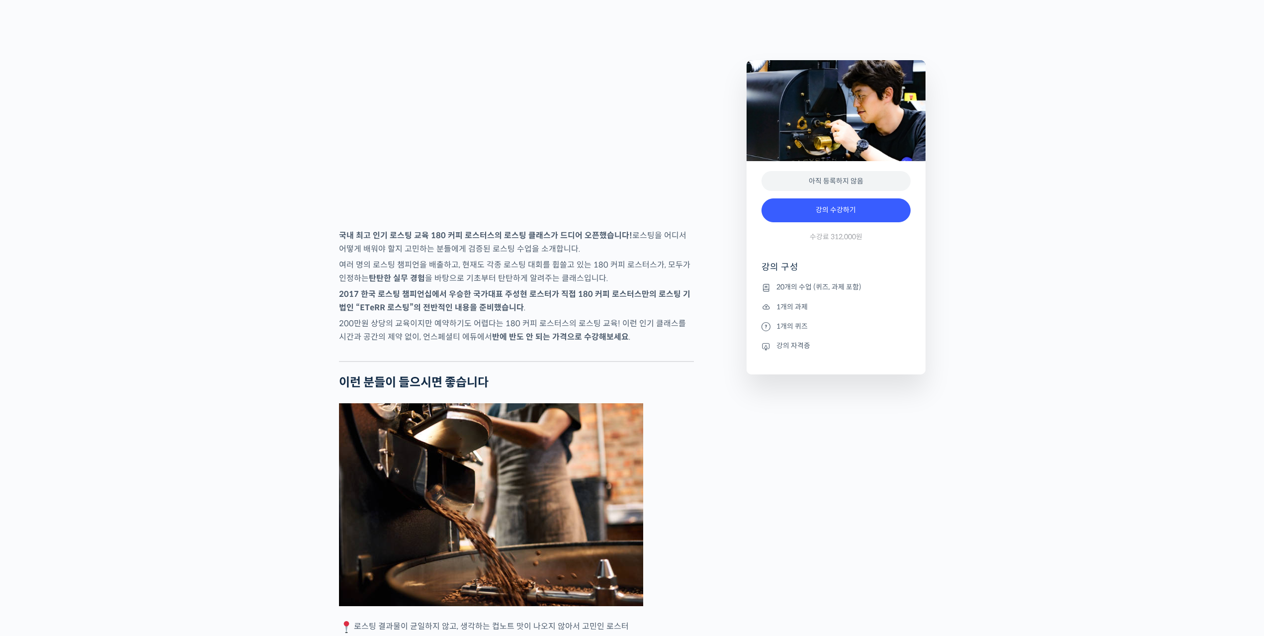
scroll to position [1541, 0]
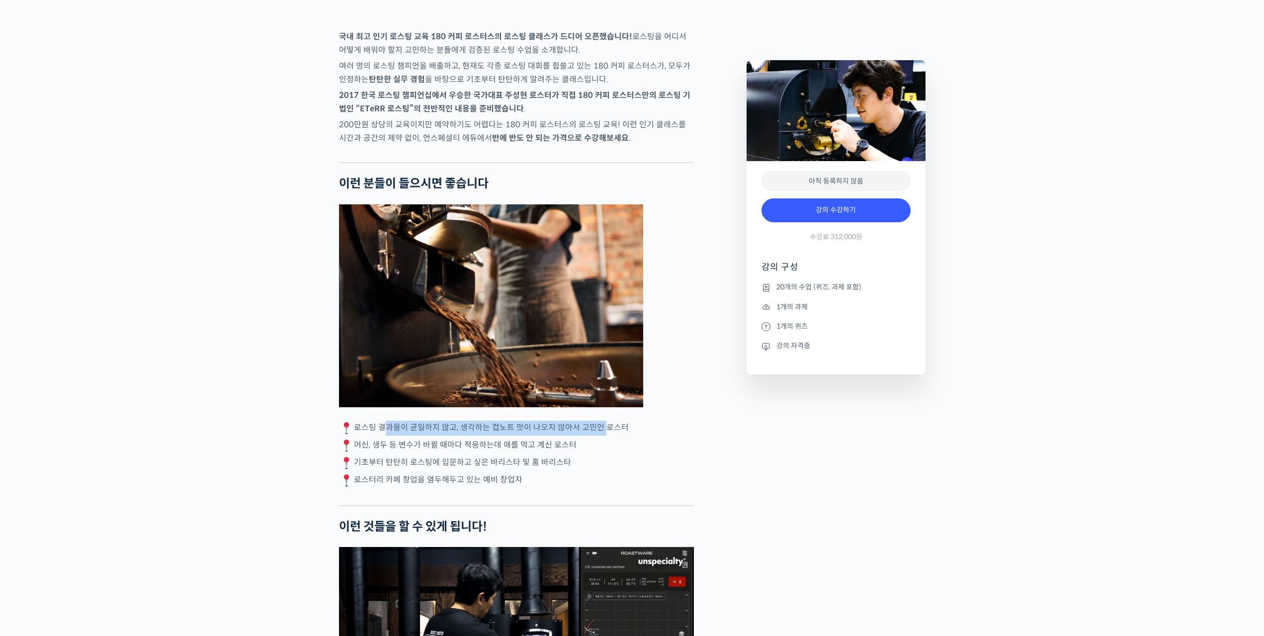
drag, startPoint x: 381, startPoint y: 466, endPoint x: 596, endPoint y: 460, distance: 215.3
click at [596, 435] on p "로스팅 결과물이 균일하지 않고, 생각하는 컵노트 맛이 나오지 않아서 고민인 로스터" at bounding box center [516, 427] width 355 height 15
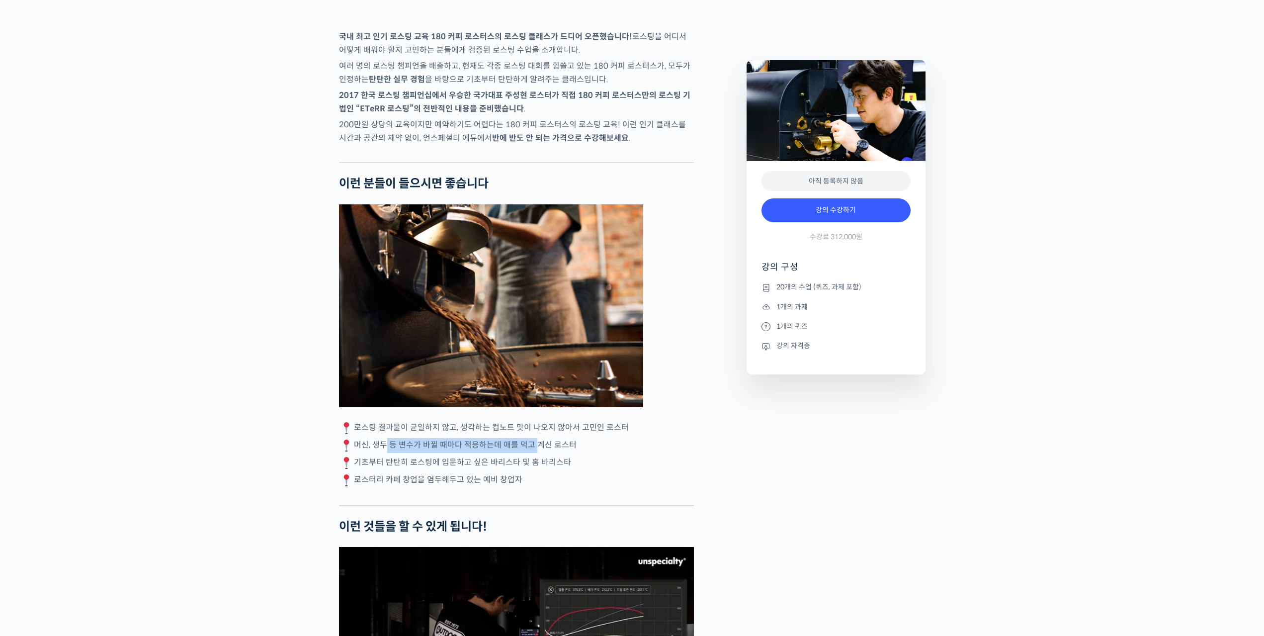
drag, startPoint x: 383, startPoint y: 481, endPoint x: 531, endPoint y: 479, distance: 148.1
click at [531, 453] on p "머신, 생두 등 변수가 바뀔 때마다 적응하는데 애를 먹고 계신 로스터" at bounding box center [516, 445] width 355 height 15
drag, startPoint x: 379, startPoint y: 497, endPoint x: 562, endPoint y: 499, distance: 182.9
click at [562, 470] on p "기초부터 탄탄히 로스팅에 입문하고 싶은 바리스타 및 홈 바리스타" at bounding box center [516, 462] width 355 height 15
drag, startPoint x: 362, startPoint y: 522, endPoint x: 523, endPoint y: 517, distance: 160.6
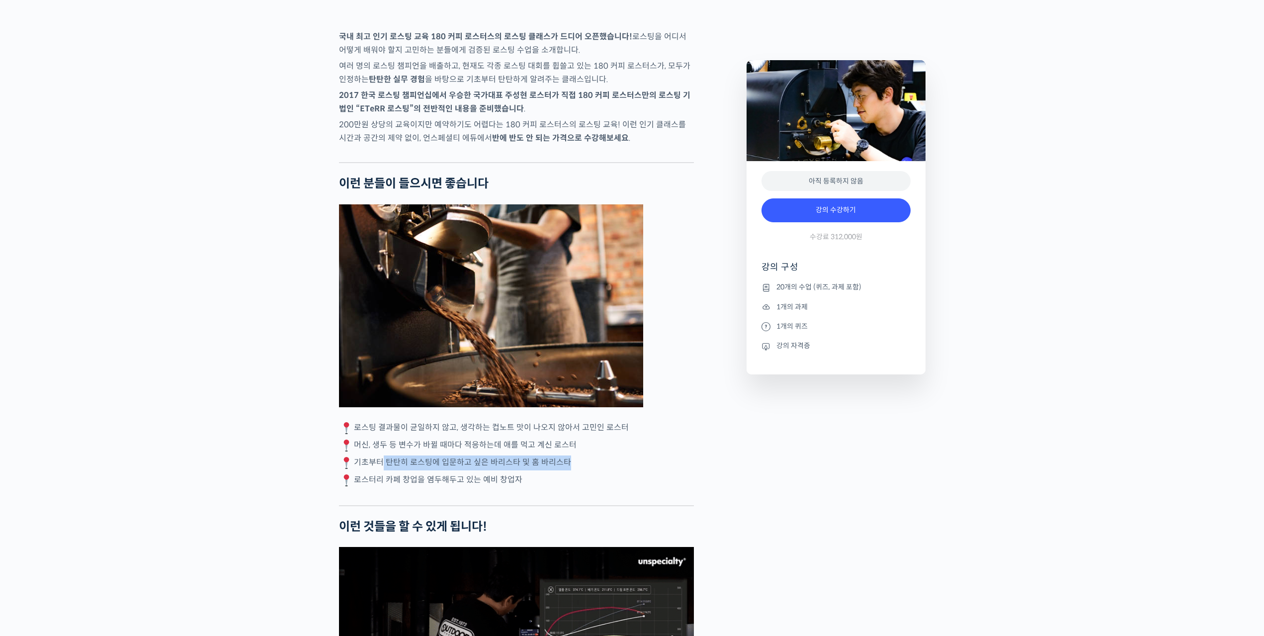
click at [523, 488] on p "로스터리 카페 창업을 염두해두고 있는 예비 창업자" at bounding box center [516, 480] width 355 height 15
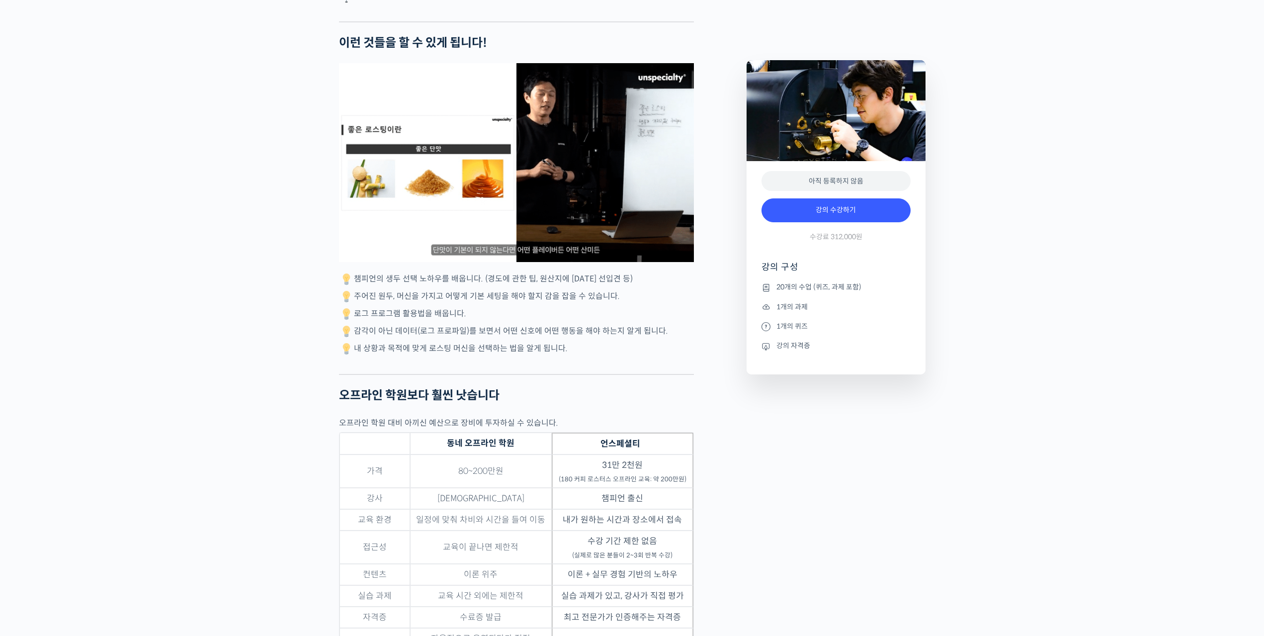
scroll to position [2137, 0]
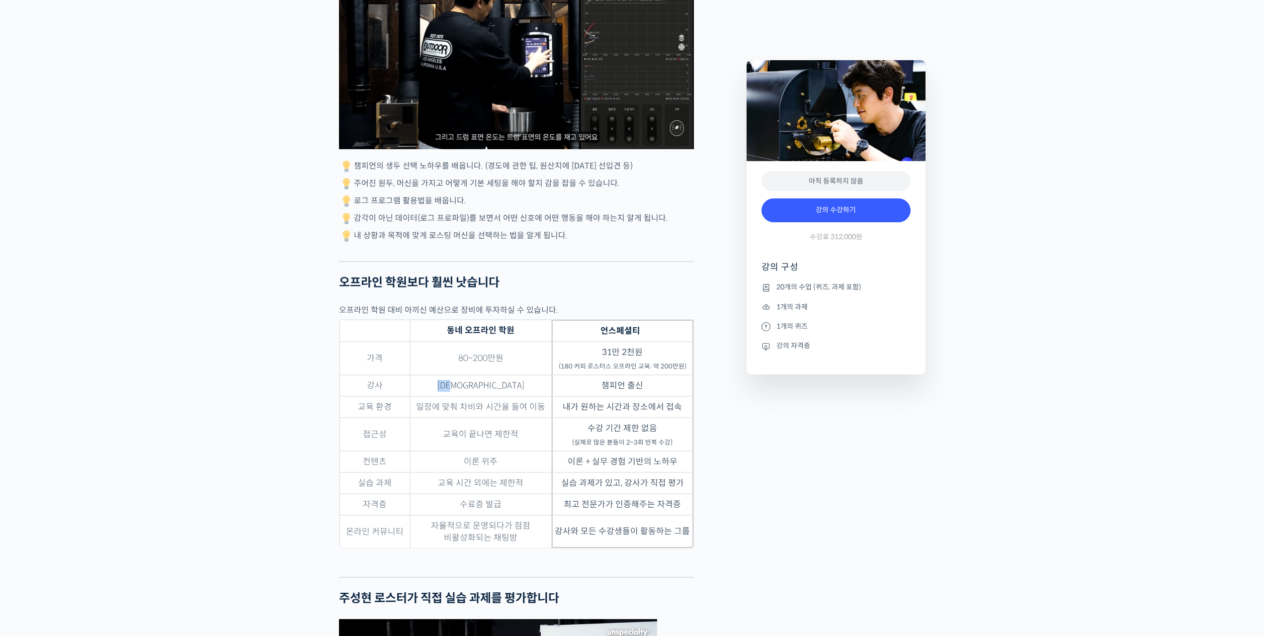
drag, startPoint x: 453, startPoint y: 425, endPoint x: 495, endPoint y: 419, distance: 42.7
click at [495, 396] on td "[DEMOGRAPHIC_DATA]" at bounding box center [481, 385] width 142 height 21
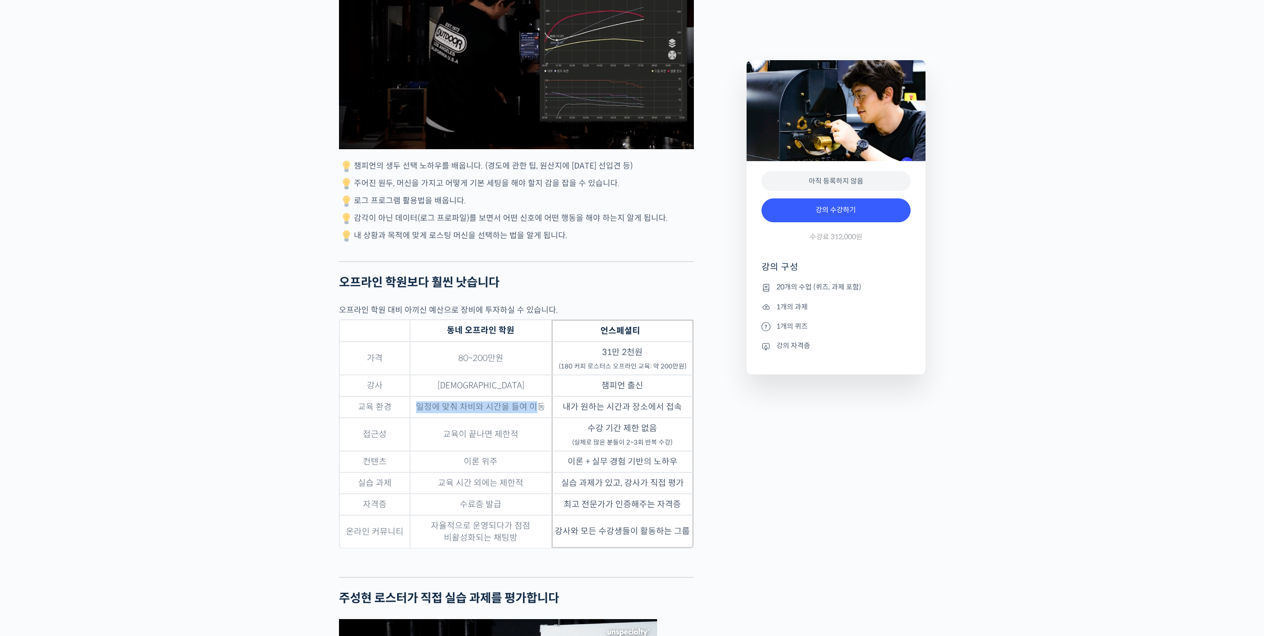
drag, startPoint x: 410, startPoint y: 446, endPoint x: 535, endPoint y: 445, distance: 125.2
click at [535, 417] on tr "교육 환경 일정에 맞춰 차비와 시간을 들여 이동 내가 원하는 시간과 장소에서 접속" at bounding box center [516, 406] width 354 height 21
drag, startPoint x: 437, startPoint y: 477, endPoint x: 532, endPoint y: 473, distance: 95.5
click at [532, 451] on td "교육이 끝나면 제한적" at bounding box center [481, 433] width 142 height 33
drag, startPoint x: 586, startPoint y: 472, endPoint x: 669, endPoint y: 473, distance: 83.0
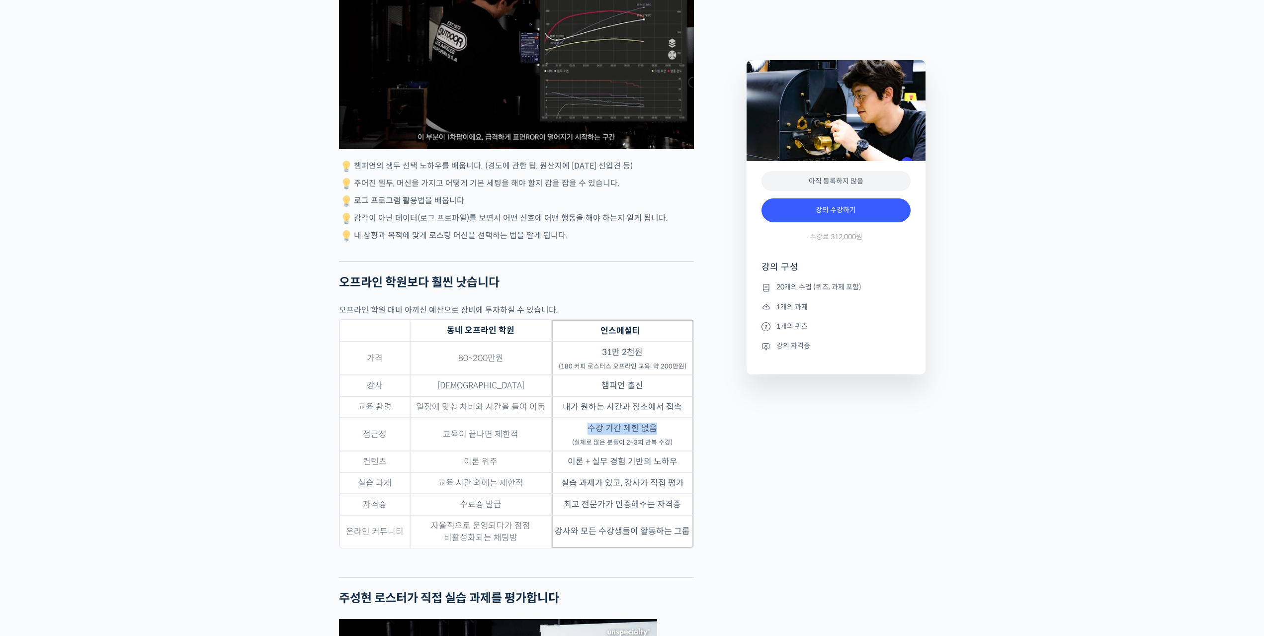
click at [666, 451] on td "수강 기간 제한 없음 (실제로 많은 분들이 2~3회 반복 수강)" at bounding box center [623, 433] width 142 height 33
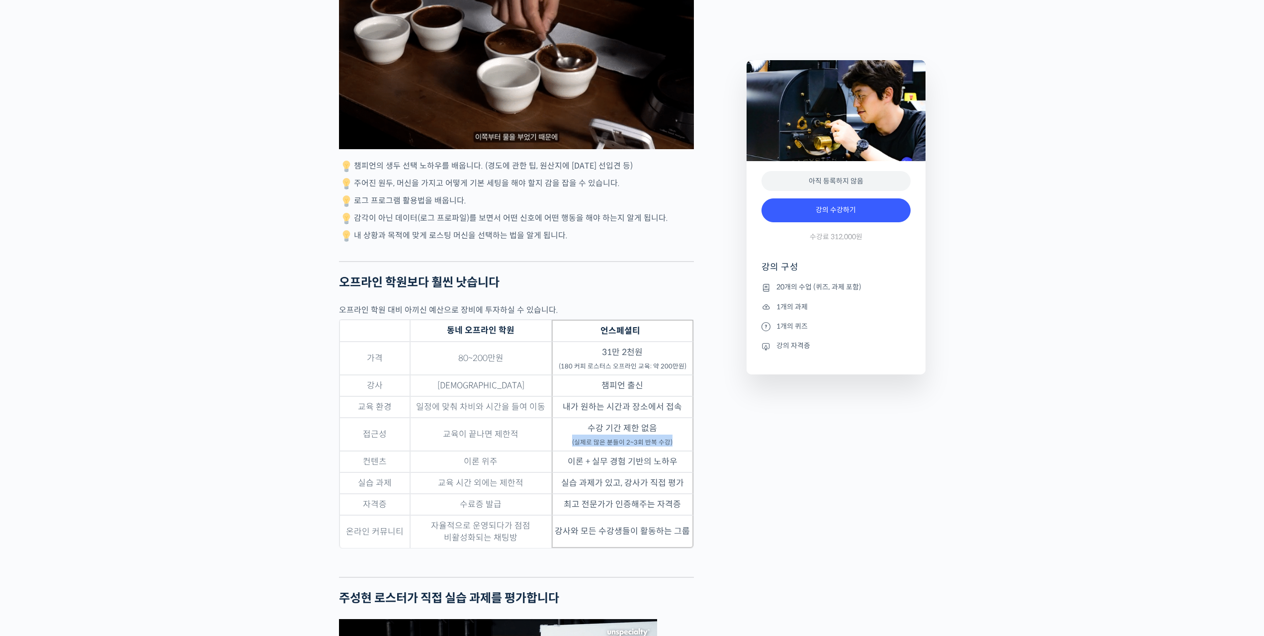
drag, startPoint x: 566, startPoint y: 485, endPoint x: 686, endPoint y: 486, distance: 119.8
click at [689, 451] on td "수강 기간 제한 없음 (실제로 많은 분들이 2~3회 반복 수강)" at bounding box center [623, 433] width 142 height 33
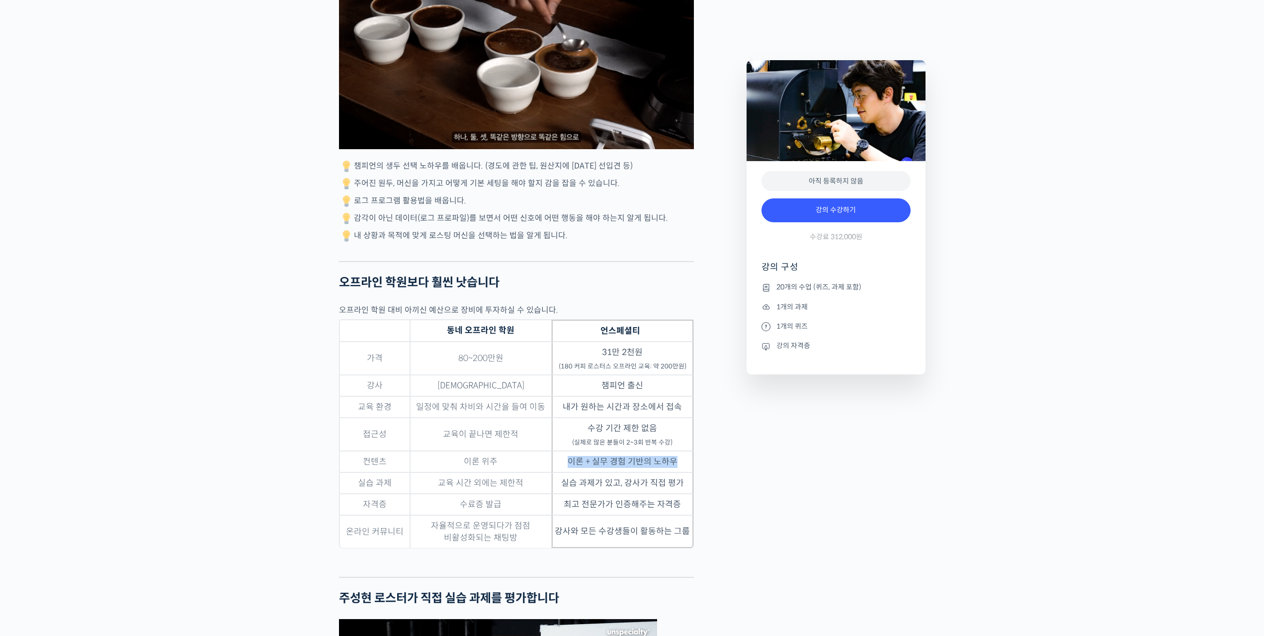
drag, startPoint x: 572, startPoint y: 504, endPoint x: 680, endPoint y: 501, distance: 108.4
click at [680, 472] on td "이론 + 실무 경험 기반의 노하우" at bounding box center [623, 461] width 142 height 21
drag, startPoint x: 568, startPoint y: 525, endPoint x: 687, endPoint y: 525, distance: 119.3
click at [687, 493] on td "실습 과제가 있고, 강사가 직접 평가" at bounding box center [623, 482] width 142 height 21
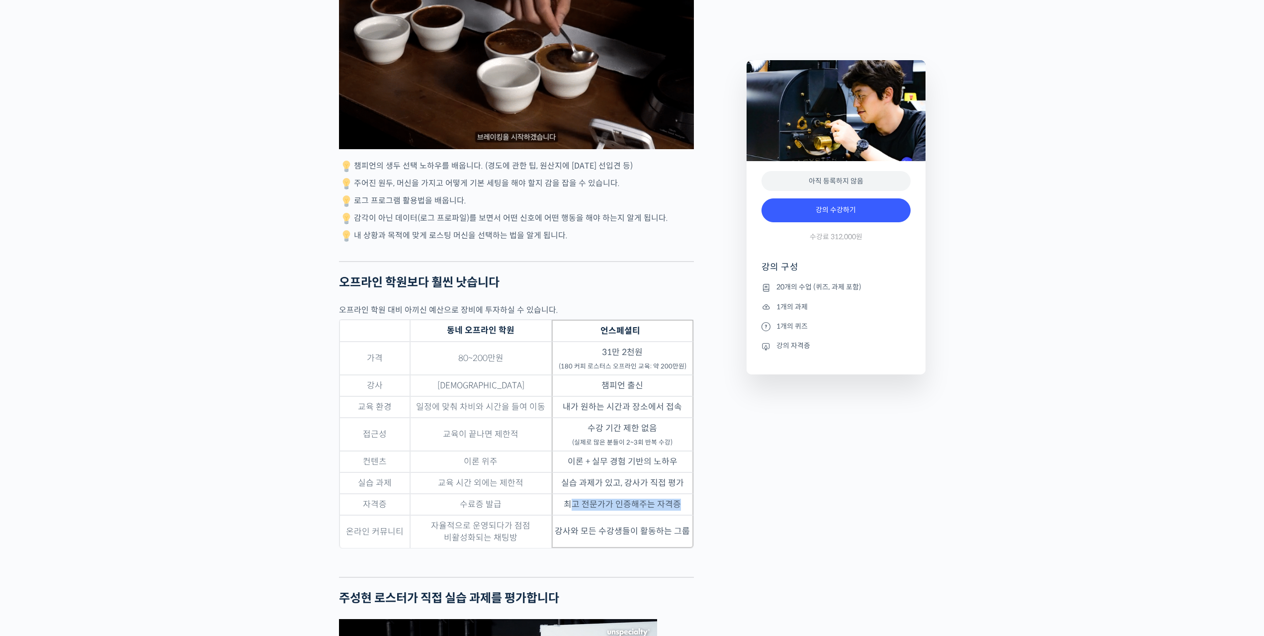
drag, startPoint x: 570, startPoint y: 544, endPoint x: 687, endPoint y: 545, distance: 117.8
click at [687, 515] on td "최고 전문가가 인증해주는 자격증" at bounding box center [623, 503] width 142 height 21
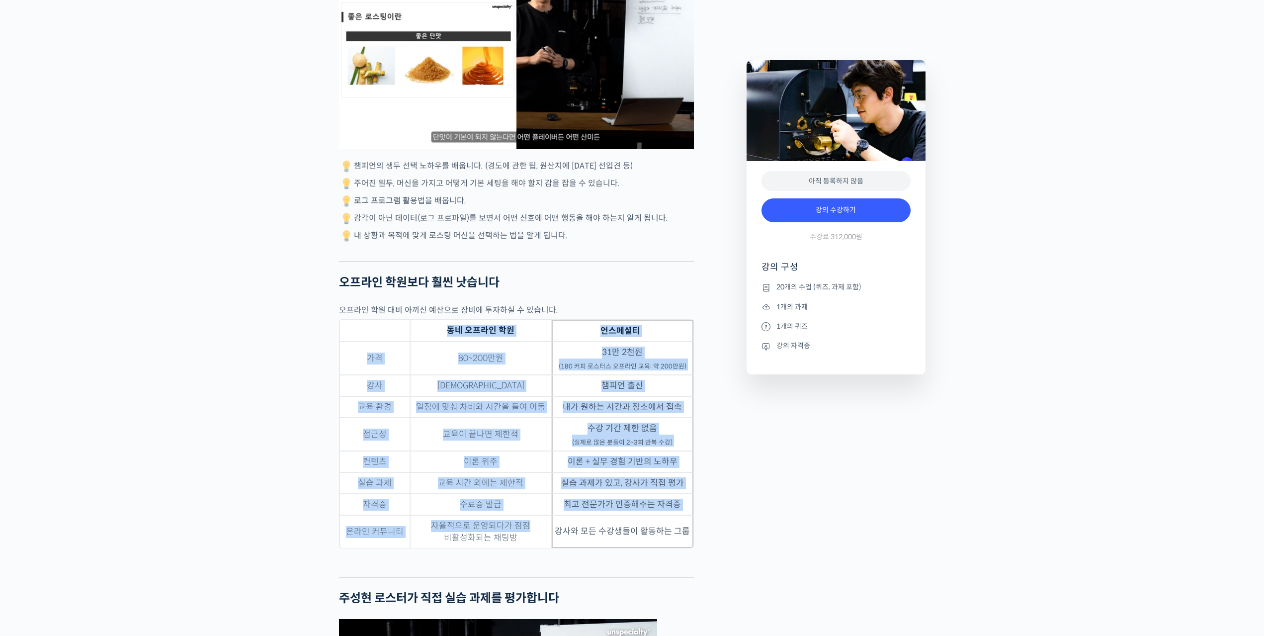
drag, startPoint x: 551, startPoint y: 570, endPoint x: 706, endPoint y: 570, distance: 155.1
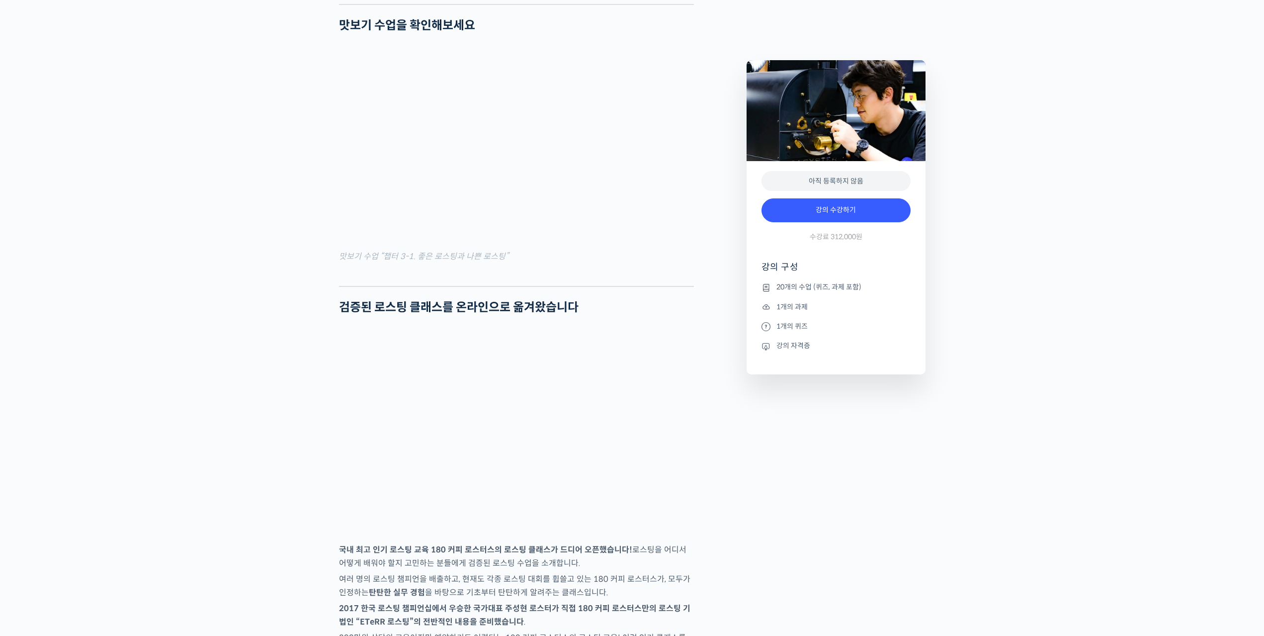
scroll to position [895, 0]
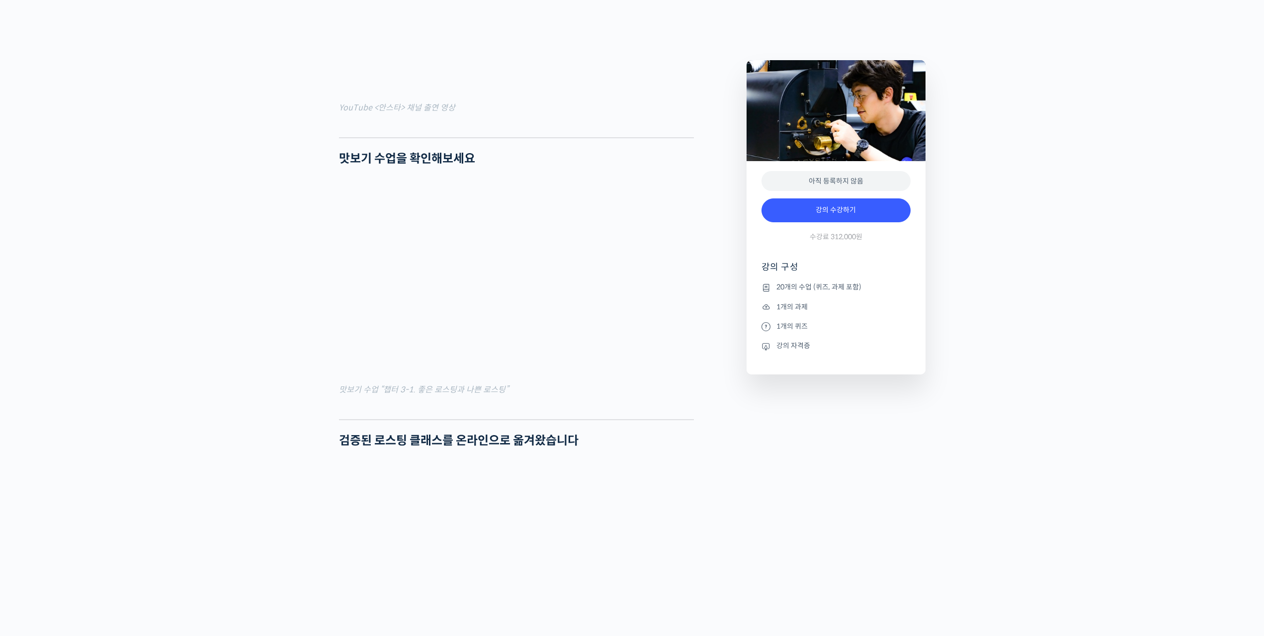
drag, startPoint x: 345, startPoint y: 194, endPoint x: 497, endPoint y: 185, distance: 152.8
drag, startPoint x: 493, startPoint y: 190, endPoint x: 293, endPoint y: 197, distance: 199.9
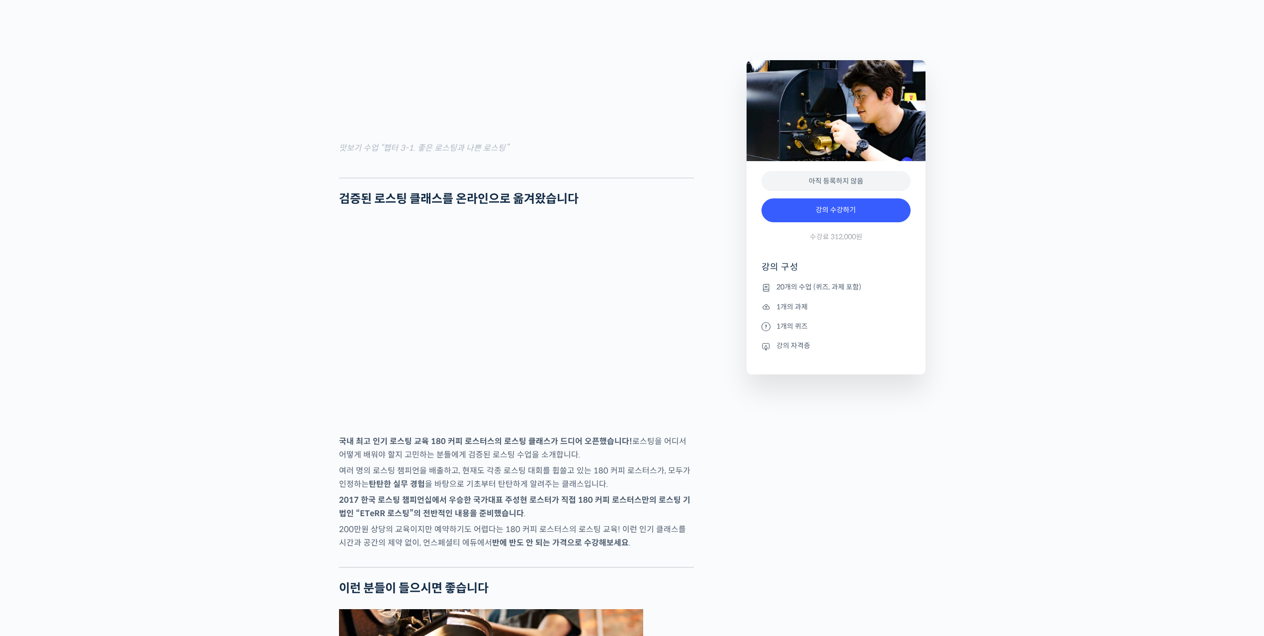
scroll to position [1143, 0]
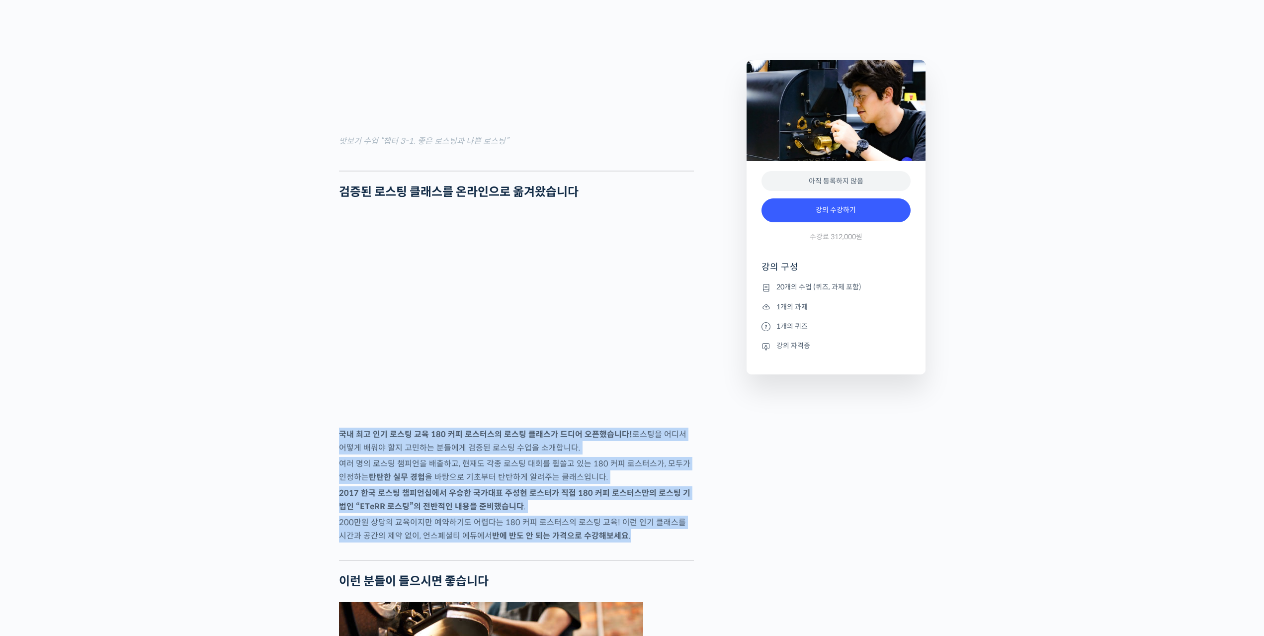
drag, startPoint x: 338, startPoint y: 473, endPoint x: 627, endPoint y: 587, distance: 309.9
click at [681, 560] on div at bounding box center [516, 552] width 355 height 15
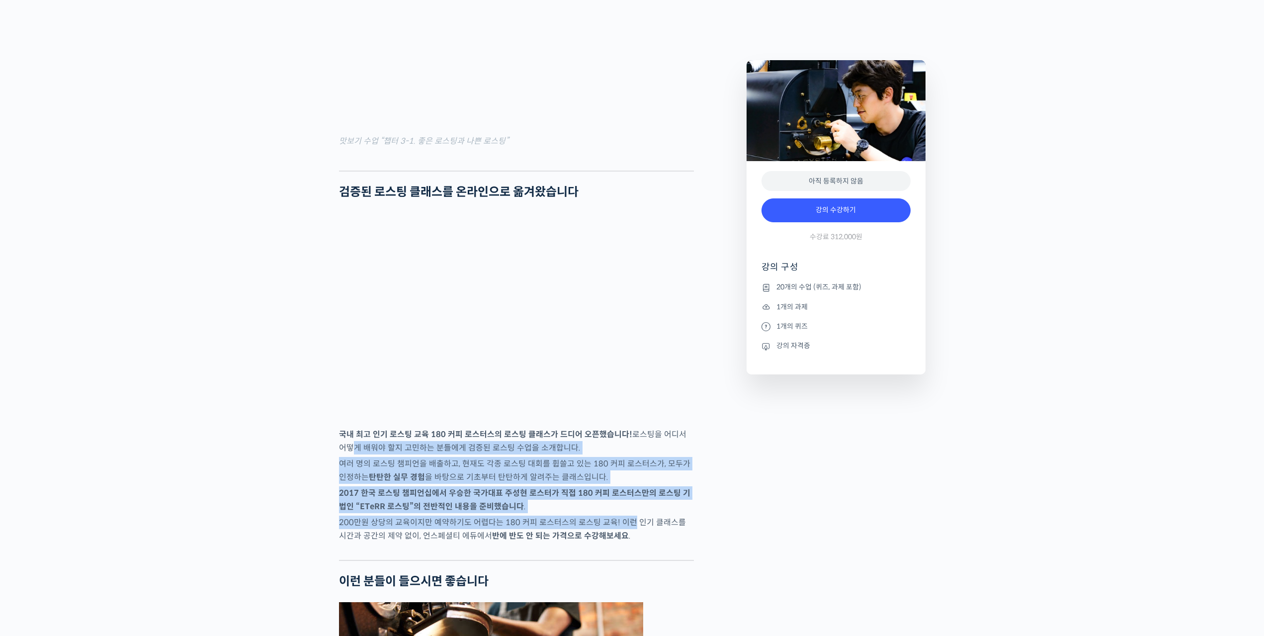
drag, startPoint x: 629, startPoint y: 565, endPoint x: 338, endPoint y: 478, distance: 303.6
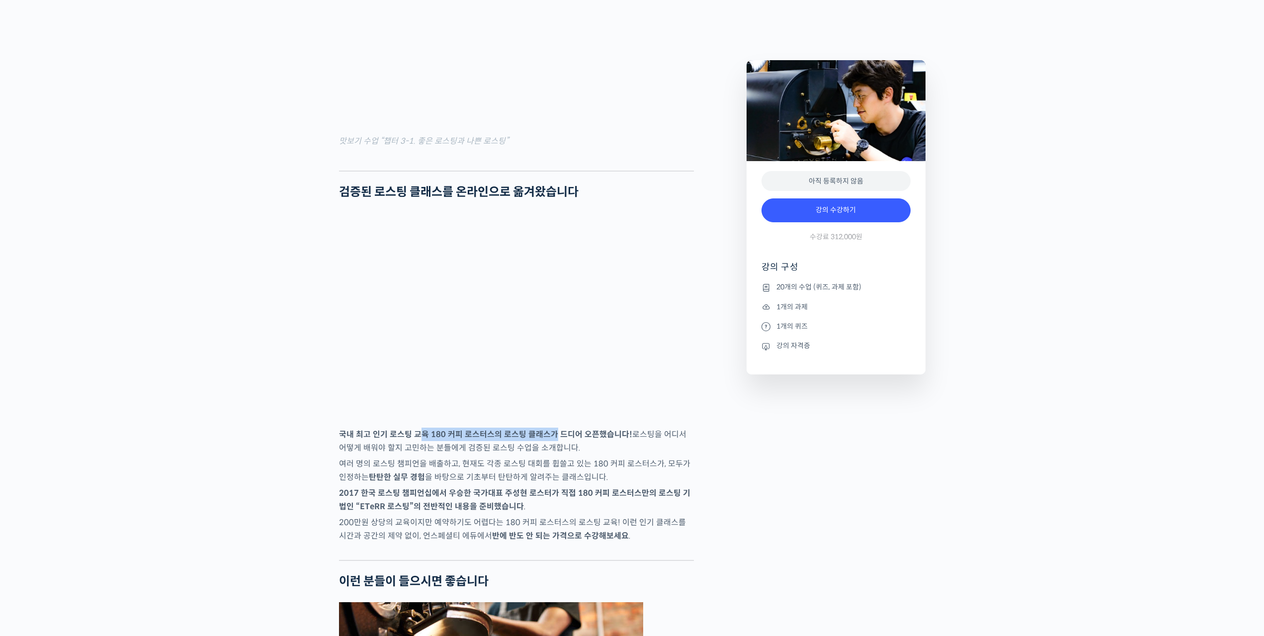
drag, startPoint x: 550, startPoint y: 469, endPoint x: 406, endPoint y: 471, distance: 143.6
click at [409, 439] on strong "국내 최고 인기 로스팅 교육 180 커피 로스터스의 로스팅 클래스가 드디어 오픈했습니다!" at bounding box center [485, 434] width 293 height 10
click at [406, 439] on strong "국내 최고 인기 로스팅 교육 180 커피 로스터스의 로스팅 클래스가 드디어 오픈했습니다!" at bounding box center [485, 434] width 293 height 10
drag, startPoint x: 366, startPoint y: 471, endPoint x: 645, endPoint y: 462, distance: 279.0
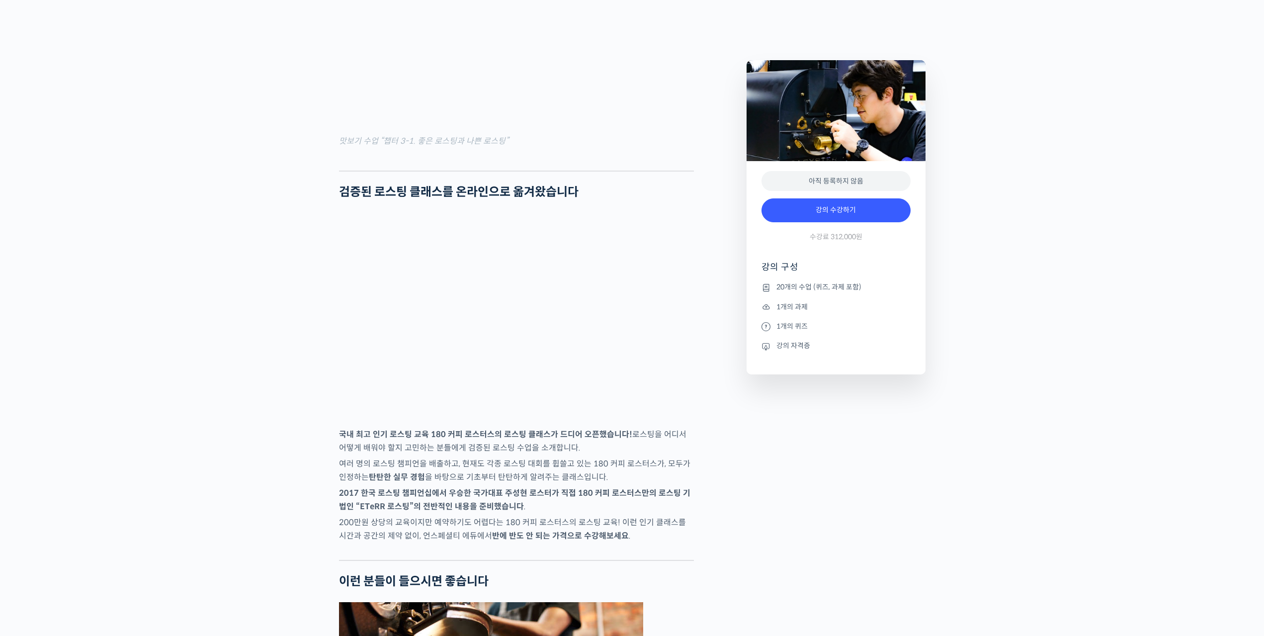
click at [513, 454] on p "국내 최고 인기 로스팅 교육 180 커피 로스터스의 로스팅 클래스가 드디어 오픈했습니다! 로스팅을 어디서 어떻게 배워야 할지 고민하는 분들에게…" at bounding box center [516, 440] width 355 height 27
drag, startPoint x: 452, startPoint y: 466, endPoint x: 631, endPoint y: 465, distance: 178.4
click at [631, 454] on p "국내 최고 인기 로스팅 교육 180 커피 로스터스의 로스팅 클래스가 드디어 오픈했습니다! 로스팅을 어디서 어떻게 배워야 할지 고민하는 분들에게…" at bounding box center [516, 440] width 355 height 27
click at [472, 484] on p "여러 명의 로스팅 챔피언을 배출하고, 현재도 각종 로스팅 대회를 휩쓸고 있는 180 커피 로스터스가, 모두가 인정하는 탄탄한 실무 경험 을 바…" at bounding box center [516, 470] width 355 height 27
drag, startPoint x: 369, startPoint y: 467, endPoint x: 629, endPoint y: 469, distance: 259.9
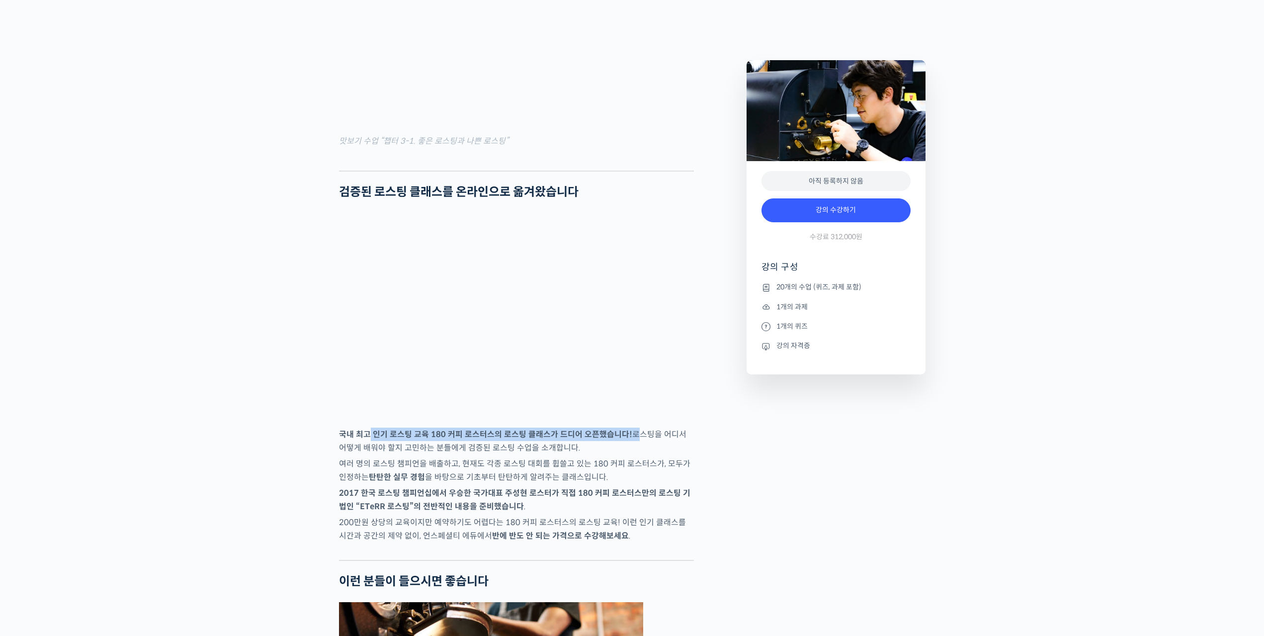
click at [629, 454] on p "국내 최고 인기 로스팅 교육 180 커피 로스터스의 로스팅 클래스가 드디어 오픈했습니다! 로스팅을 어디서 어떻게 배워야 할지 고민하는 분들에게…" at bounding box center [516, 440] width 355 height 27
click at [593, 484] on p "여러 명의 로스팅 챔피언을 배출하고, 현재도 각종 로스팅 대회를 휩쓸고 있는 180 커피 로스터스가, 모두가 인정하는 탄탄한 실무 경험 을 바…" at bounding box center [516, 470] width 355 height 27
drag, startPoint x: 370, startPoint y: 471, endPoint x: 639, endPoint y: 473, distance: 268.4
click at [639, 454] on p "국내 최고 인기 로스팅 교육 180 커피 로스터스의 로스팅 클래스가 드디어 오픈했습니다! 로스팅을 어디서 어떻게 배워야 할지 고민하는 분들에게…" at bounding box center [516, 440] width 355 height 27
click at [539, 439] on strong "국내 최고 인기 로스팅 교육 180 커피 로스터스의 로스팅 클래스가 드디어 오픈했습니다!" at bounding box center [485, 434] width 293 height 10
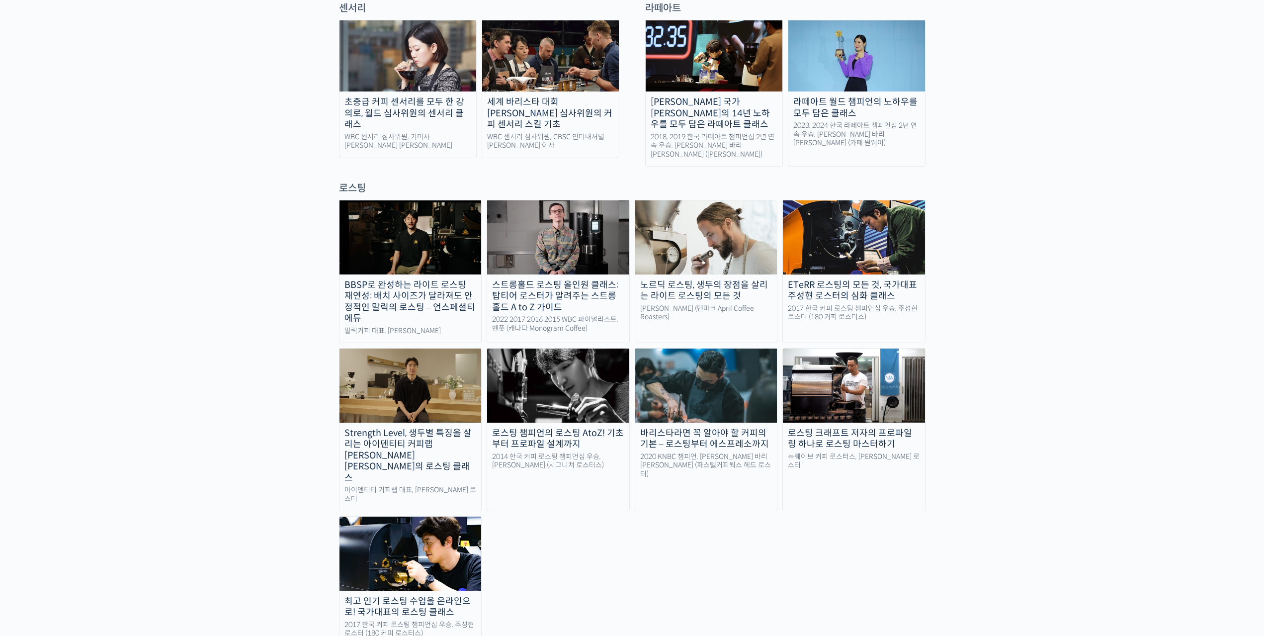
scroll to position [745, 0]
click at [664, 527] on div "BBSP로 완성하는 라이트 로스팅 재연성: 배치 사이즈가 달라져도 안정적인 말릭의 로스팅 – 언스페셜티 에듀 [PERSON_NAME] 대표, …" at bounding box center [632, 422] width 586 height 445
click at [852, 427] on div "로스팅 크래프트 저자의 프로파일링 하나로 로스팅 마스터하기" at bounding box center [854, 438] width 142 height 22
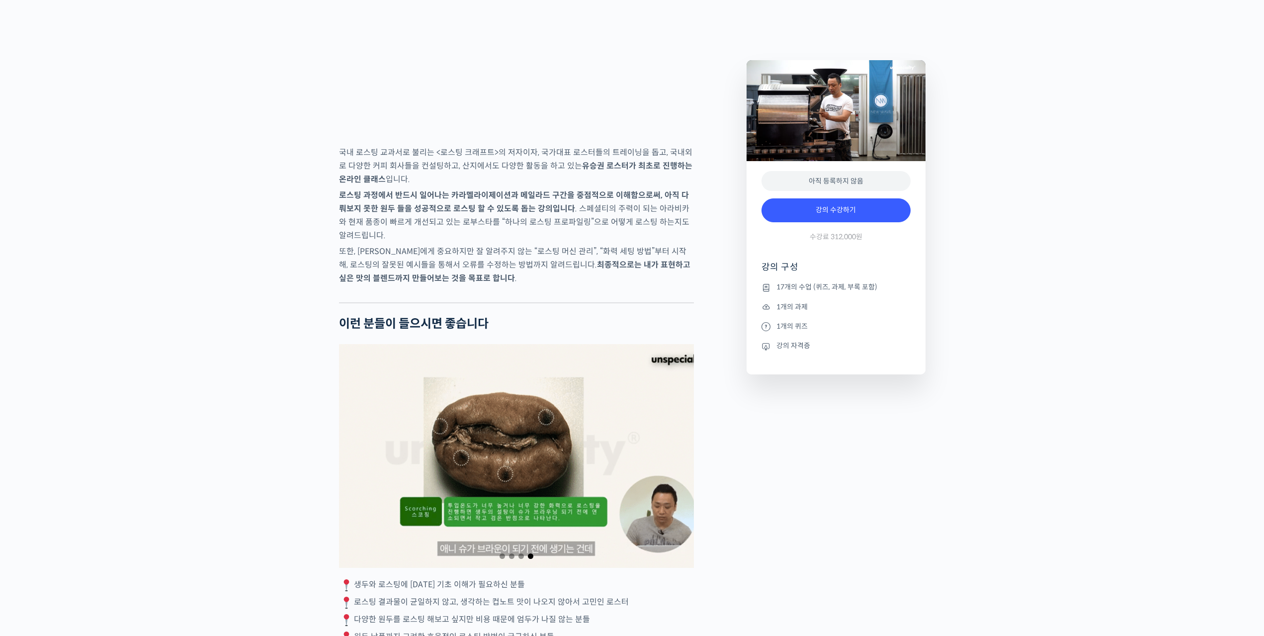
scroll to position [1640, 0]
